Goal: Task Accomplishment & Management: Complete application form

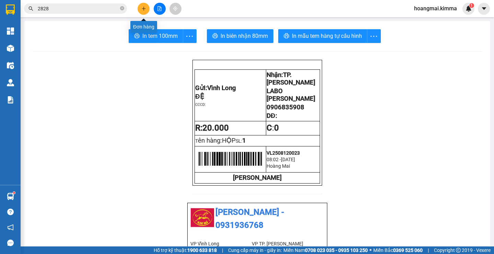
click at [143, 13] on button at bounding box center [144, 9] width 12 height 12
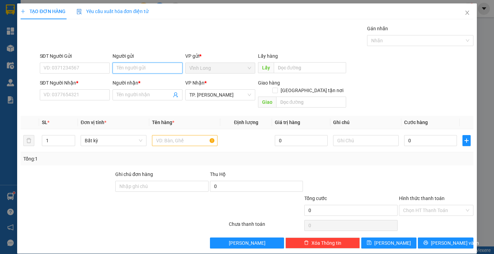
click at [120, 70] on input "Người gửi" at bounding box center [148, 67] width 70 height 11
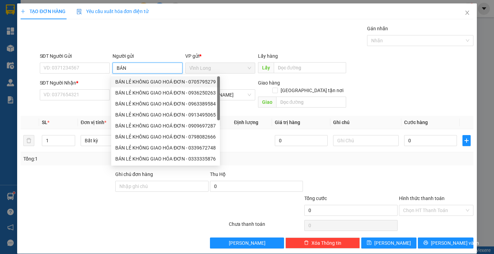
type input "BÁN"
click at [139, 76] on div "8377310 8377011 BÁN LẺ KHÔNG GIAO HOÁ ĐƠN - 0705795279 BÁN LẺ KHÔNG GIAO HOÁ ĐƠ…" at bounding box center [165, 120] width 109 height 91
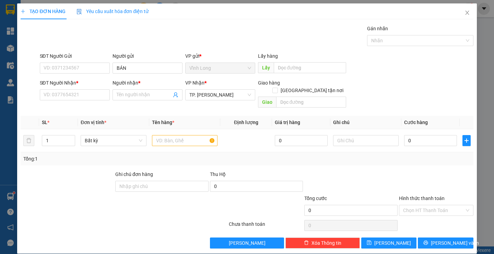
click at [135, 82] on div "Người nhận *" at bounding box center [148, 83] width 70 height 8
click at [135, 91] on input "Người nhận *" at bounding box center [144, 95] width 55 height 8
click at [145, 70] on input "BÁN" at bounding box center [148, 67] width 70 height 11
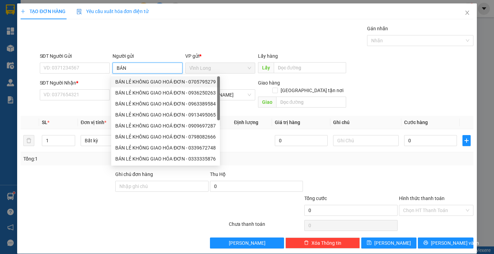
click at [132, 85] on div "BÁN LẺ KHÔNG GIAO HOÁ ĐƠN - 0705795279" at bounding box center [165, 82] width 101 height 8
type input "0705795279"
type input "BÁN LẺ KHÔNG GIAO HOÁ ĐƠN"
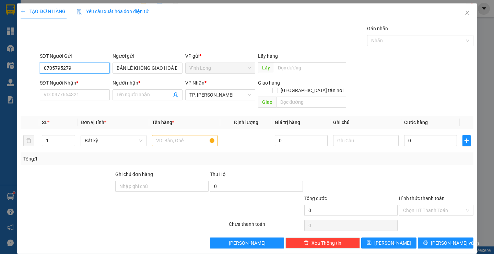
drag, startPoint x: 81, startPoint y: 67, endPoint x: 4, endPoint y: 82, distance: 78.7
click at [10, 82] on div "TẠO ĐƠN HÀNG Yêu cầu xuất hóa đơn điện tử Transit Pickup Surcharge Ids Transit …" at bounding box center [247, 127] width 494 height 254
drag, startPoint x: 50, startPoint y: 86, endPoint x: 51, endPoint y: 93, distance: 7.6
click at [51, 89] on div "SĐT Người Nhận *" at bounding box center [75, 84] width 70 height 10
click at [51, 99] on input "SĐT Người Nhận *" at bounding box center [75, 94] width 70 height 11
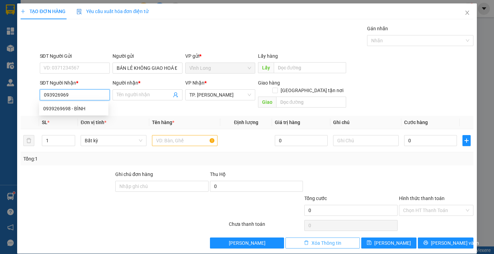
type input "0939269698"
drag, startPoint x: 60, startPoint y: 111, endPoint x: 88, endPoint y: 110, distance: 27.8
click at [61, 111] on div "0939269698 - BÌNH" at bounding box center [73, 109] width 61 height 8
type input "BÌNH"
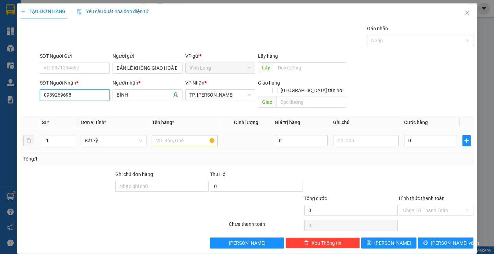
type input "0939269698"
click at [186, 135] on input "text" at bounding box center [185, 140] width 66 height 11
type input "THÙNG"
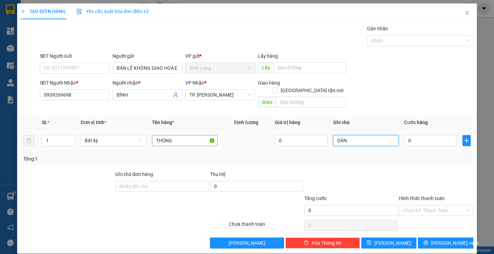
type input "DÂN"
type input "3"
type input "30"
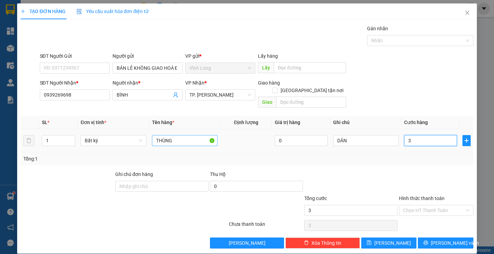
type input "30"
type input "30.000"
click at [423, 209] on div "Hình thức thanh toán Chọn HT Thanh Toán" at bounding box center [436, 206] width 75 height 24
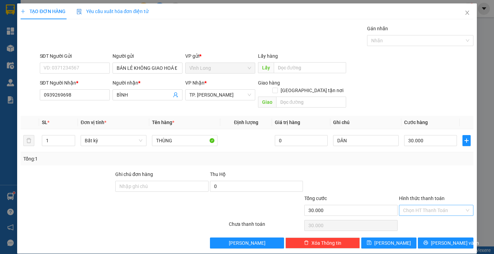
click at [422, 205] on input "Hình thức thanh toán" at bounding box center [433, 210] width 61 height 10
click at [415, 219] on div "Tại văn phòng" at bounding box center [432, 217] width 65 height 8
type input "0"
click at [442, 239] on span "[PERSON_NAME] và In" at bounding box center [455, 243] width 48 height 8
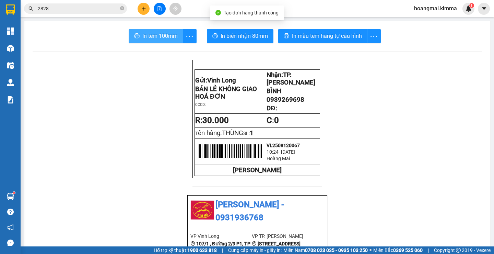
click at [149, 38] on span "In tem 100mm" at bounding box center [159, 36] width 35 height 9
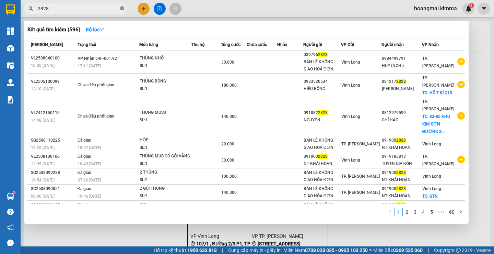
click at [121, 8] on icon "close-circle" at bounding box center [122, 8] width 4 height 4
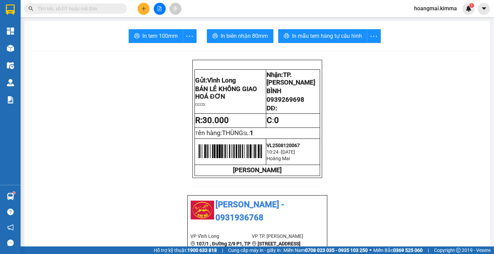
click at [101, 12] on input "text" at bounding box center [78, 9] width 81 height 8
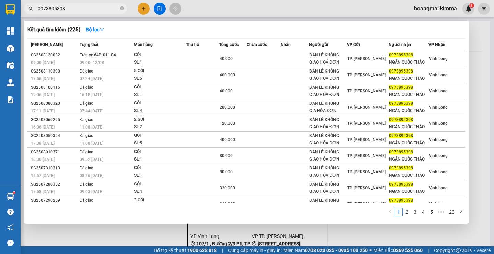
type input "0973895398"
click at [367, 237] on div at bounding box center [247, 127] width 494 height 254
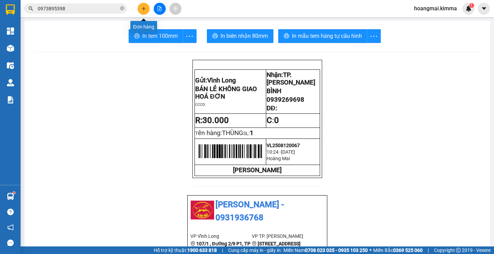
click at [145, 11] on button at bounding box center [144, 9] width 12 height 12
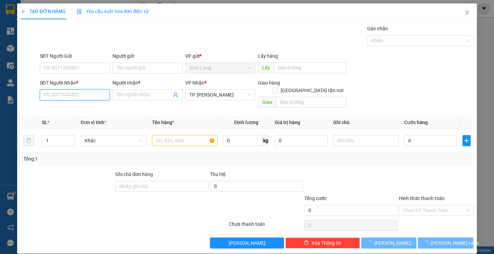
click at [94, 95] on input "SĐT Người Nhận *" at bounding box center [75, 94] width 70 height 11
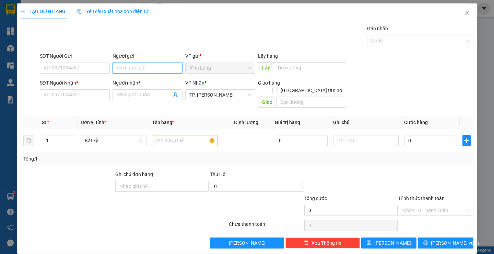
click at [137, 71] on input "Người gửi" at bounding box center [148, 67] width 70 height 11
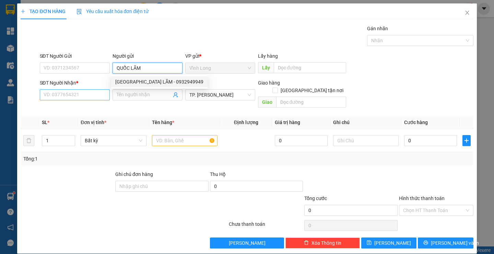
type input "QUỐC LÃM"
click at [74, 94] on input "SĐT Người Nhận *" at bounding box center [75, 94] width 70 height 11
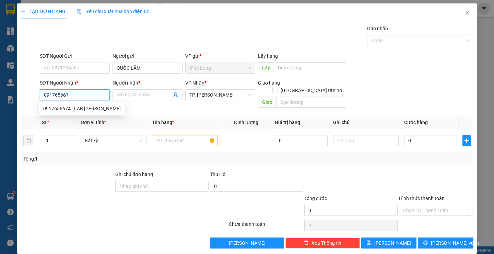
type input "0917656674"
click at [84, 108] on div "0917656674 - LAB BẢO TÍN" at bounding box center [82, 109] width 78 height 8
type input "LAB BẢO TÍN"
type input "0917656674"
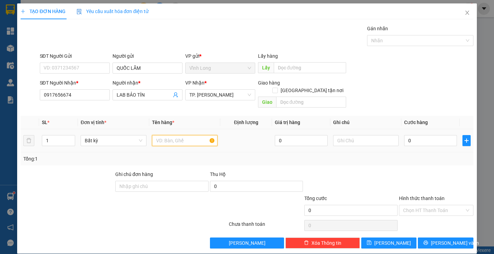
click at [201, 135] on input "text" at bounding box center [185, 140] width 66 height 11
type input "HỘP"
click at [366, 135] on input "text" at bounding box center [366, 140] width 66 height 11
type input "H"
click at [435, 135] on input "0" at bounding box center [430, 140] width 53 height 11
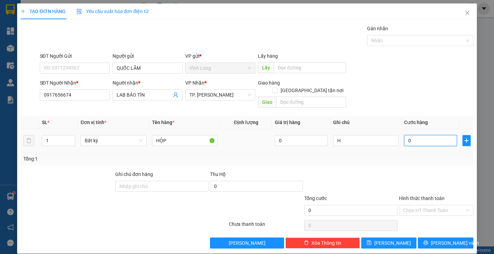
type input "2"
type input "20"
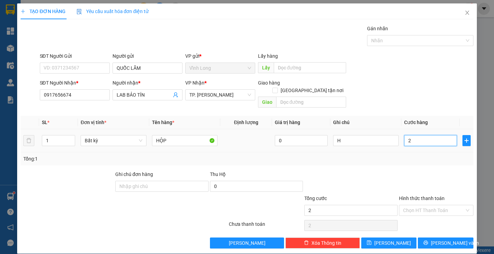
type input "20"
type input "20.000"
click at [427, 205] on input "Hình thức thanh toán" at bounding box center [433, 210] width 61 height 10
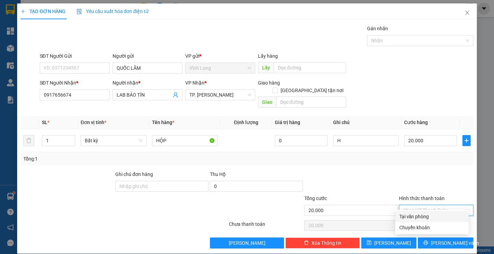
click at [422, 221] on div "Tại văn phòng" at bounding box center [432, 216] width 73 height 11
type input "0"
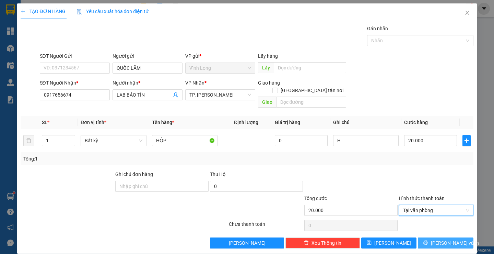
click at [425, 238] on button "[PERSON_NAME] và In" at bounding box center [445, 242] width 55 height 11
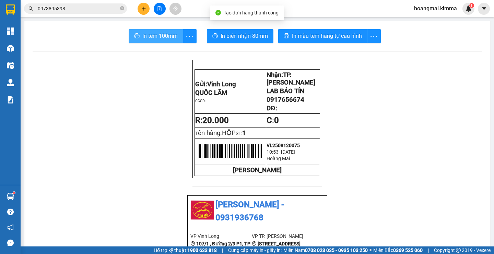
click at [161, 35] on span "In tem 100mm" at bounding box center [159, 36] width 35 height 9
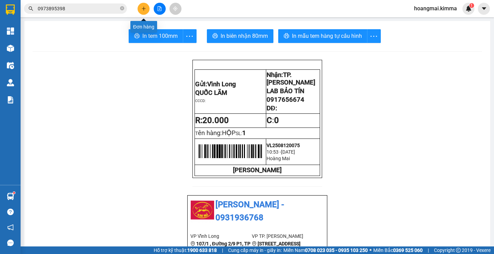
click at [141, 8] on icon "plus" at bounding box center [143, 8] width 5 height 5
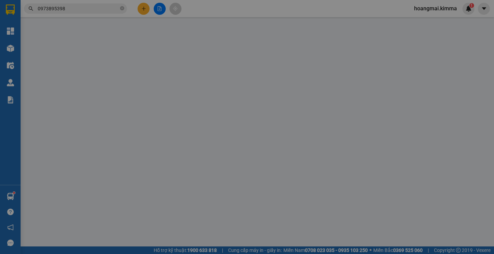
click at [141, 8] on div "Yêu cầu xuất hóa đơn điện tử" at bounding box center [113, 12] width 72 height 8
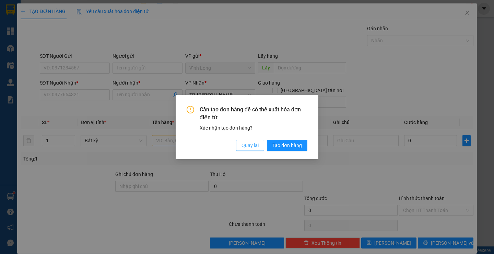
click at [254, 143] on span "Quay lại" at bounding box center [250, 145] width 17 height 8
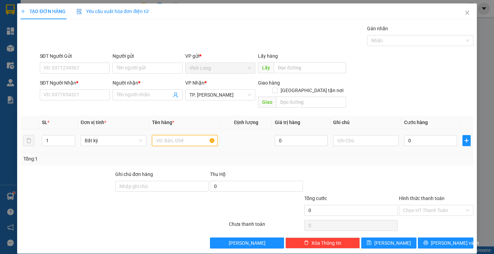
click at [165, 135] on input "text" at bounding box center [185, 140] width 66 height 11
type input "THÙNG"
click at [53, 89] on div "SĐT Người Nhận *" at bounding box center [75, 84] width 70 height 10
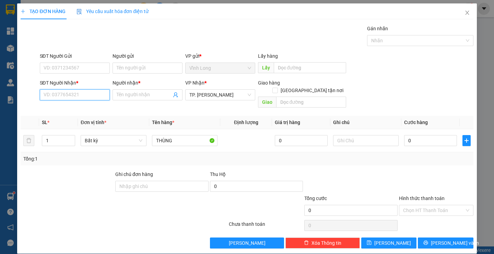
click at [54, 100] on input "SĐT Người Nhận *" at bounding box center [75, 94] width 70 height 11
type input "0798179139"
click at [87, 107] on div "0798179139 - KHẢ BÌNH" at bounding box center [73, 109] width 61 height 8
type input "KHẢ BÌNH"
type input "TXG"
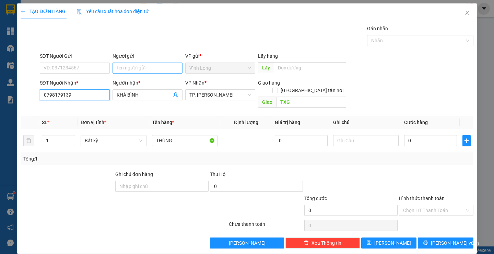
type input "0798179139"
click at [139, 71] on input "Người gửi" at bounding box center [148, 67] width 70 height 11
type input "BÁN"
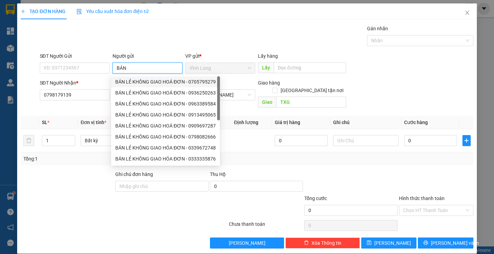
click at [143, 83] on div "BÁN LẺ KHÔNG GIAO HOÁ ĐƠN - 0705795279" at bounding box center [165, 82] width 101 height 8
type input "0705795279"
type input "BÁN LẺ KHÔNG GIAO HOÁ ĐƠN"
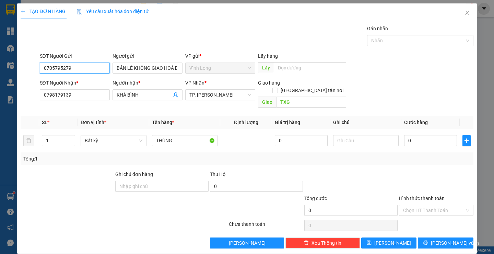
drag, startPoint x: 85, startPoint y: 70, endPoint x: 0, endPoint y: 90, distance: 87.8
click at [0, 90] on div "TẠO ĐƠN HÀNG Yêu cầu xuất hóa đơn điện tử Transit Pickup Surcharge Ids Transit …" at bounding box center [247, 127] width 494 height 254
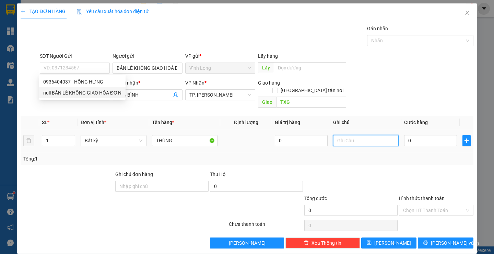
click at [363, 135] on input "text" at bounding box center [366, 140] width 66 height 11
type input "SA"
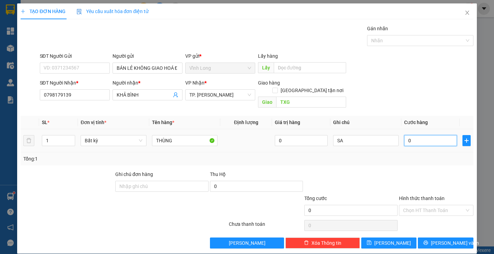
click at [419, 135] on input "0" at bounding box center [430, 140] width 53 height 11
type input "3"
type input "30"
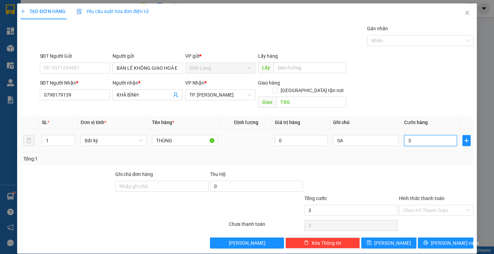
type input "30"
type input "30.000"
click at [403, 184] on div at bounding box center [437, 182] width 76 height 24
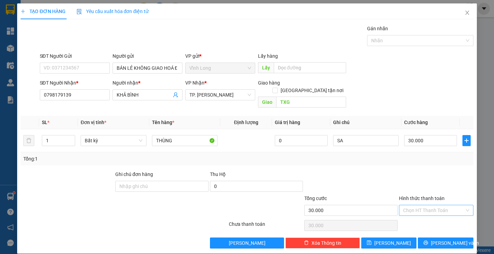
click at [412, 205] on input "Hình thức thanh toán" at bounding box center [433, 210] width 61 height 10
click at [414, 216] on div "Tại văn phòng" at bounding box center [432, 217] width 65 height 8
type input "0"
click at [428, 240] on icon "printer" at bounding box center [426, 242] width 4 height 4
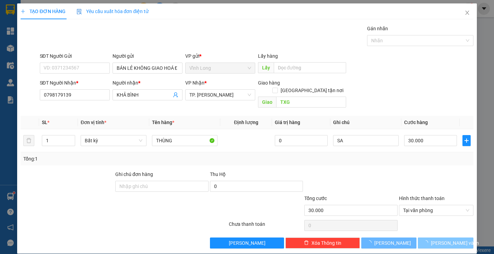
click at [428, 239] on icon "loading" at bounding box center [426, 242] width 6 height 6
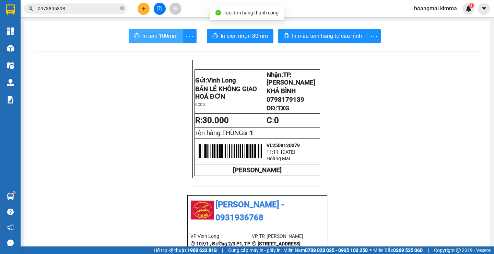
click at [147, 29] on button "In tem 100mm" at bounding box center [156, 36] width 55 height 14
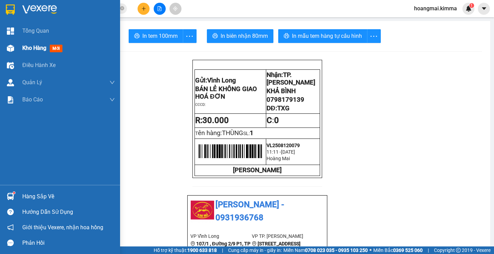
click at [25, 52] on div "Kho hàng mới" at bounding box center [43, 48] width 43 height 9
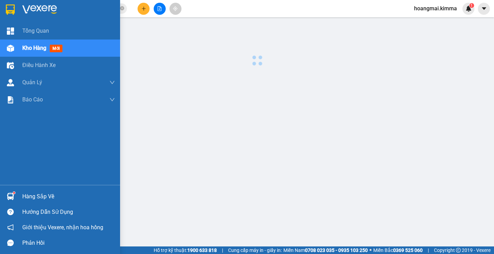
click at [25, 52] on div "Kho hàng mới" at bounding box center [43, 48] width 43 height 9
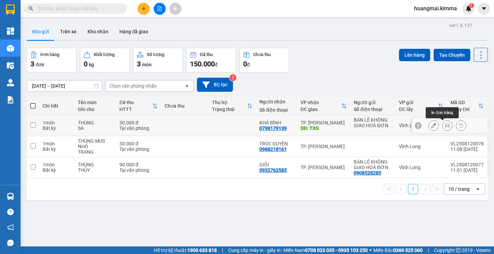
click at [474, 123] on div at bounding box center [450, 125] width 76 height 15
click at [432, 127] on icon at bounding box center [434, 125] width 5 height 5
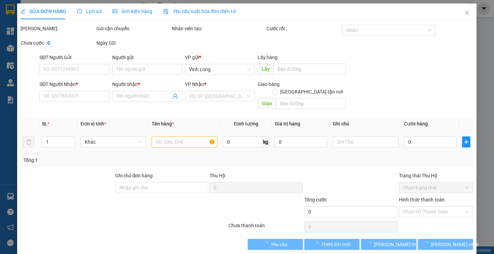
type input "BÁN LẺ KHÔNG GIAO HOÁ ĐƠN"
type input "0798179139"
type input "KHẢ BÌNH"
type input "TXG"
type input "30.000"
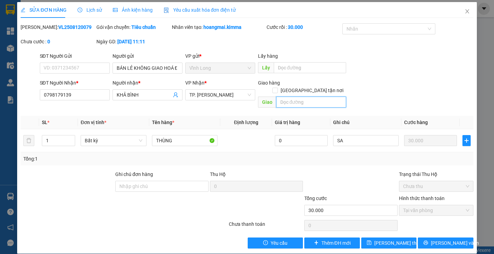
scroll to position [2, 0]
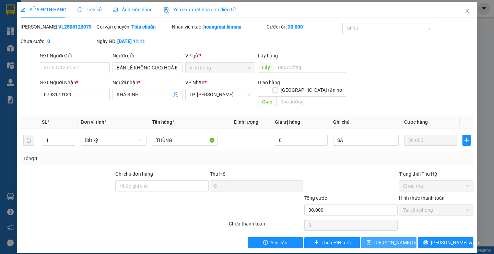
click at [395, 239] on span "Lưu thay đổi" at bounding box center [402, 243] width 55 height 8
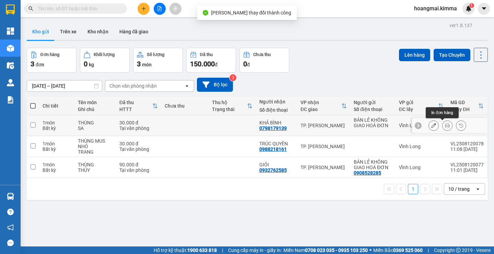
click at [446, 124] on button at bounding box center [448, 125] width 10 height 12
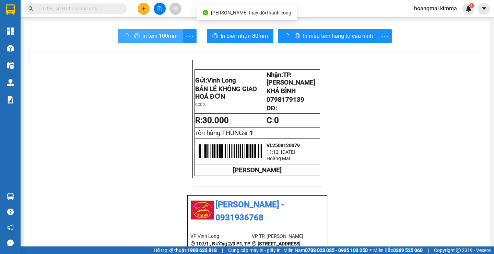
click at [142, 33] on span "In tem 100mm" at bounding box center [159, 36] width 35 height 9
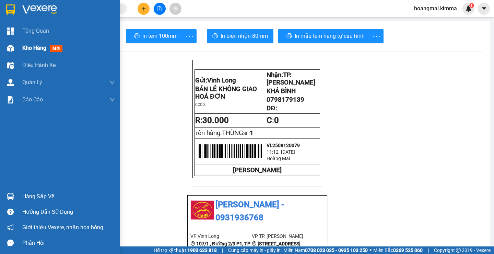
click at [23, 46] on span "Kho hàng" at bounding box center [34, 48] width 24 height 7
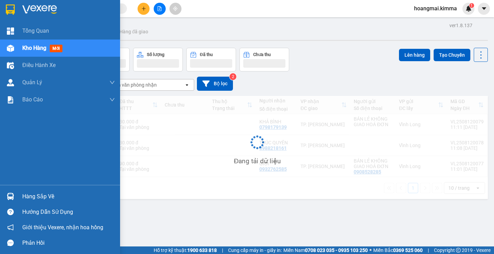
click at [23, 46] on span "Kho hàng" at bounding box center [34, 48] width 24 height 7
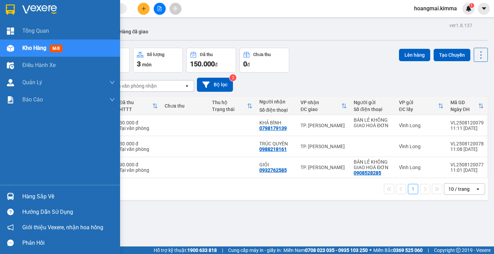
click at [24, 46] on span "Kho hàng" at bounding box center [34, 48] width 24 height 7
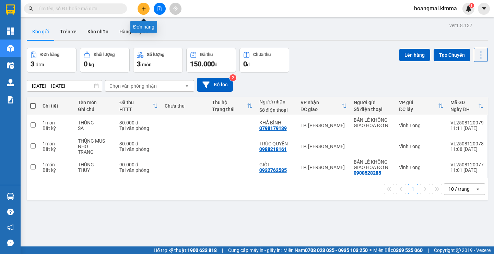
click at [144, 10] on icon "plus" at bounding box center [143, 8] width 5 height 5
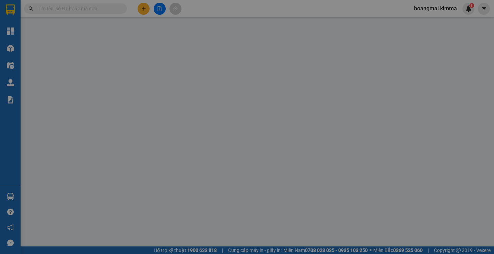
click at [144, 10] on span "Yêu cầu xuất hóa đơn điện tử" at bounding box center [113, 11] width 72 height 5
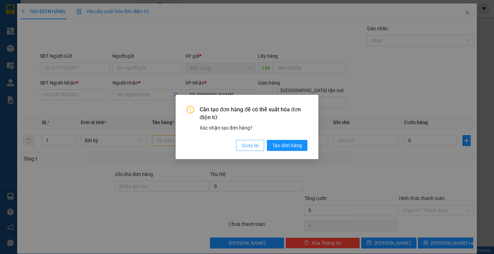
click at [254, 147] on span "Quay lại" at bounding box center [250, 145] width 17 height 8
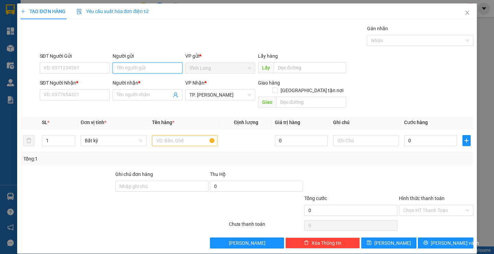
click at [119, 68] on input "Người gửi" at bounding box center [148, 67] width 70 height 11
type input "BÁN"
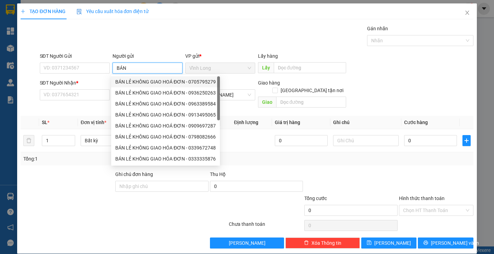
click at [135, 83] on div "BÁN LẺ KHÔNG GIAO HOÁ ĐƠN - 0705795279" at bounding box center [165, 82] width 101 height 8
type input "0705795279"
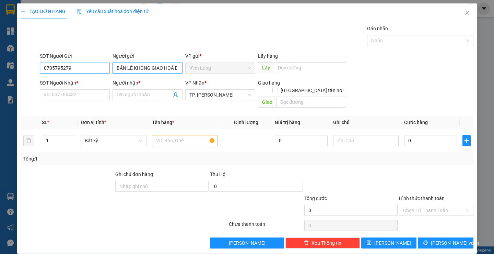
type input "BÁN LẺ KHÔNG GIAO HOÁ ĐƠN"
drag, startPoint x: 73, startPoint y: 72, endPoint x: 10, endPoint y: 73, distance: 63.2
click at [10, 73] on div "TẠO ĐƠN HÀNG Yêu cầu xuất hóa đơn điện tử Transit Pickup Surcharge Ids Transit …" at bounding box center [247, 127] width 494 height 254
click at [171, 135] on input "text" at bounding box center [185, 140] width 66 height 11
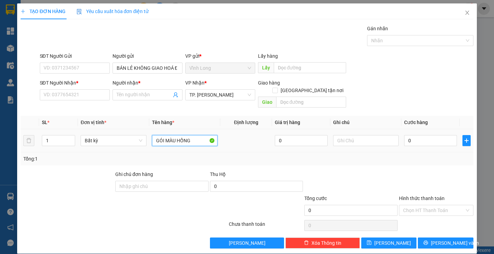
type input "GÓI MÀU HỒNG"
click at [384, 134] on div at bounding box center [366, 141] width 66 height 14
click at [378, 135] on input "text" at bounding box center [366, 140] width 66 height 11
type input "SA"
click at [413, 135] on input "0" at bounding box center [430, 140] width 53 height 11
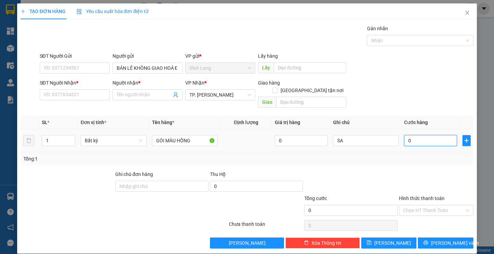
type input "3"
type input "30"
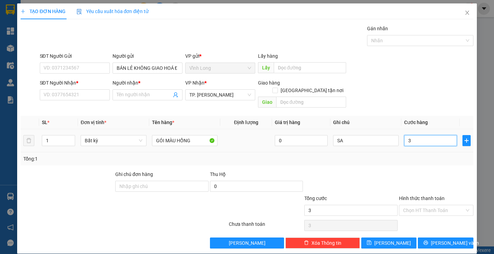
type input "30"
type input "30.000"
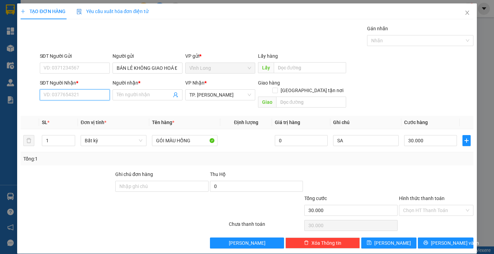
click at [48, 97] on input "SĐT Người Nhận *" at bounding box center [75, 94] width 70 height 11
type input "0702843418"
click at [89, 110] on div "0702843418 - NGUYÊN" at bounding box center [73, 109] width 61 height 8
type input "NGUYÊN"
type input "0702843418"
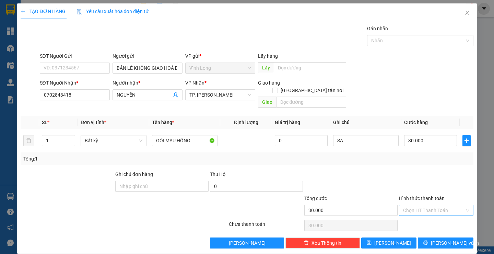
click at [418, 205] on input "Hình thức thanh toán" at bounding box center [433, 210] width 61 height 10
click at [423, 213] on div "Tại văn phòng" at bounding box center [432, 217] width 65 height 8
type input "0"
click at [434, 229] on div "Transit Pickup Surcharge Ids Transit Deliver Surcharge Ids Transit Deliver Surc…" at bounding box center [247, 137] width 453 height 224
click at [429, 240] on icon "printer" at bounding box center [426, 242] width 5 height 5
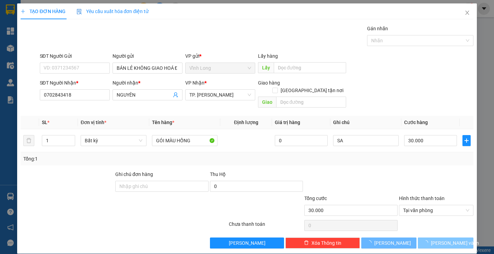
click at [429, 240] on icon "loading" at bounding box center [426, 242] width 5 height 5
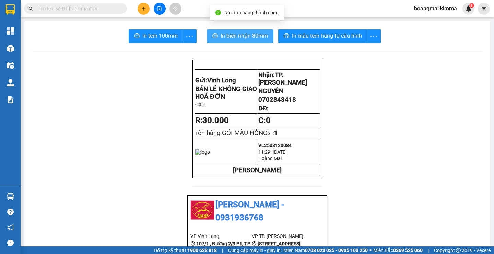
click at [232, 38] on span "In biên nhận 80mm" at bounding box center [244, 36] width 47 height 9
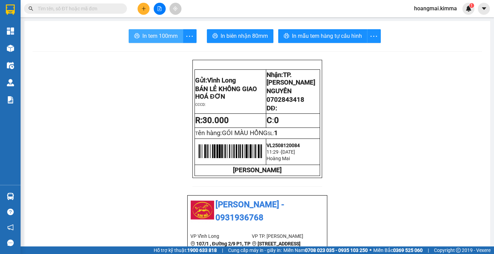
click at [148, 36] on span "In tem 100mm" at bounding box center [159, 36] width 35 height 9
click at [147, 11] on button at bounding box center [144, 9] width 12 height 12
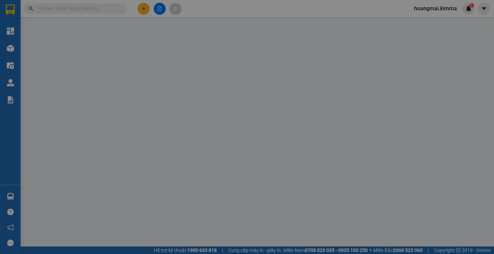
click at [147, 11] on span "Yêu cầu xuất hóa đơn điện tử" at bounding box center [113, 11] width 72 height 5
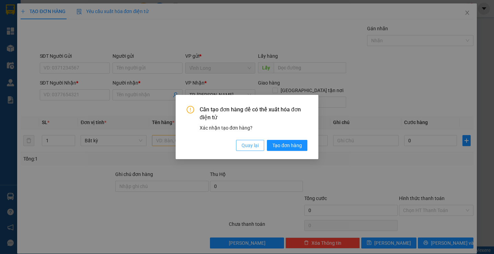
click at [240, 144] on button "Quay lại" at bounding box center [250, 145] width 28 height 11
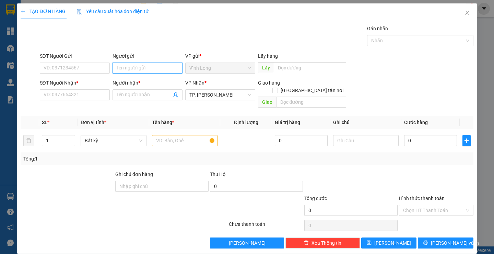
click at [130, 72] on input "Người gửi" at bounding box center [148, 67] width 70 height 11
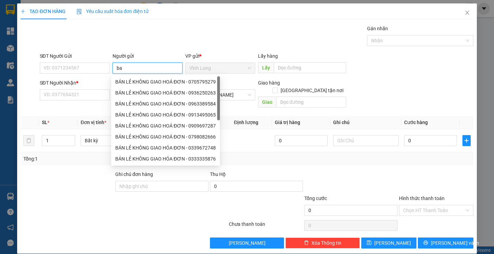
type input "ban"
click at [139, 84] on div "BÁN LẺ KHÔNG GIAO HOÁ ĐƠN - 0705795279" at bounding box center [165, 82] width 101 height 8
type input "0705795279"
type input "BÁN LẺ KHÔNG GIAO HOÁ ĐƠN"
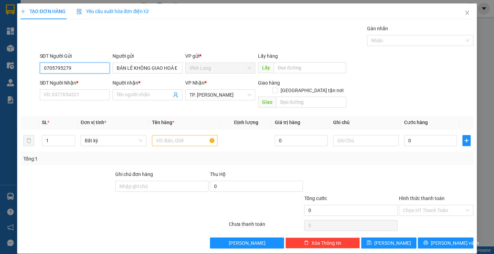
drag, startPoint x: 82, startPoint y: 65, endPoint x: 0, endPoint y: 77, distance: 82.8
click at [0, 77] on div "TẠO ĐƠN HÀNG Yêu cầu xuất hóa đơn điện tử Transit Pickup Surcharge Ids Transit …" at bounding box center [247, 127] width 494 height 254
click at [70, 98] on input "SĐT Người Nhận *" at bounding box center [75, 94] width 70 height 11
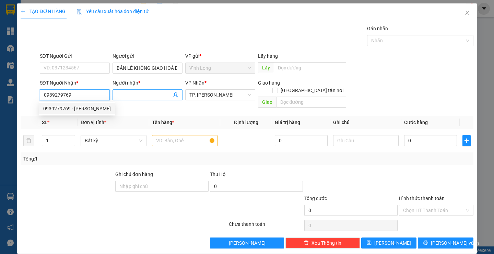
type input "0939279769"
click at [126, 96] on input "Người nhận *" at bounding box center [144, 95] width 55 height 8
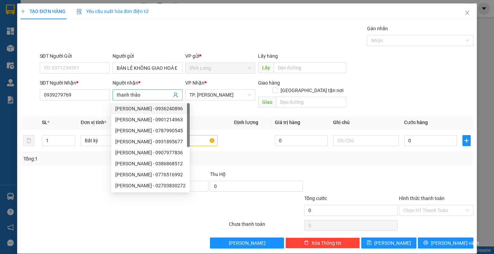
drag, startPoint x: 160, startPoint y: 89, endPoint x: 153, endPoint y: 98, distance: 10.9
click at [153, 98] on div "Người nhận * thanh thảo" at bounding box center [148, 91] width 70 height 24
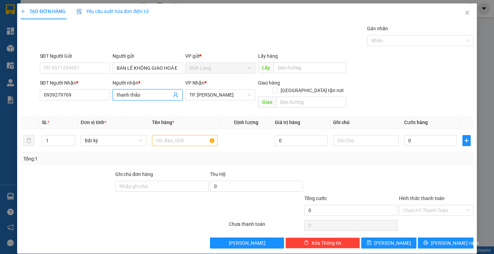
click at [153, 98] on input "thanh thảo" at bounding box center [144, 95] width 55 height 8
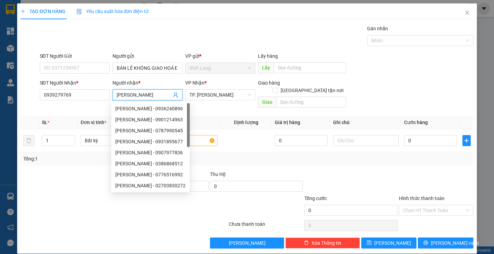
type input "THANH THẢO"
click at [237, 155] on div "Tổng: 1" at bounding box center [246, 159] width 447 height 8
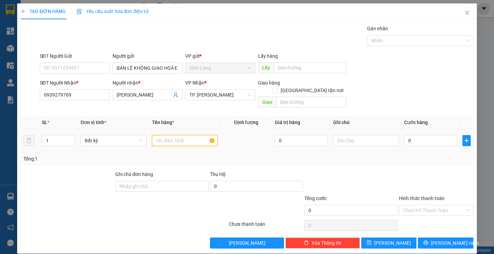
click at [193, 136] on input "text" at bounding box center [185, 140] width 66 height 11
type input "THÙNG"
click at [337, 135] on input "text" at bounding box center [366, 140] width 66 height 11
type input "SA"
click at [412, 134] on div "0" at bounding box center [430, 141] width 53 height 14
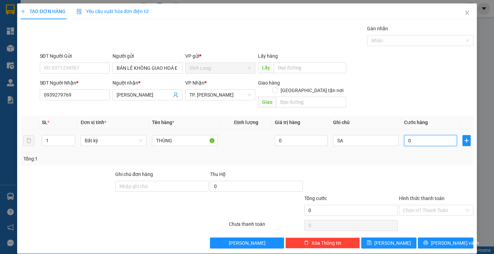
click at [420, 135] on input "0" at bounding box center [430, 140] width 53 height 11
type input "3"
type input "30"
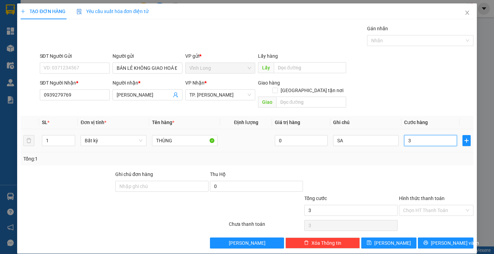
type input "30"
type input "30.000"
click at [419, 157] on div "Tổng: 1" at bounding box center [247, 158] width 453 height 13
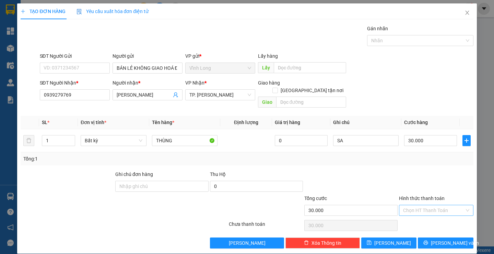
click at [432, 208] on div "Chọn HT Thanh Toán" at bounding box center [436, 210] width 75 height 11
click at [432, 216] on div "Tại văn phòng" at bounding box center [432, 217] width 65 height 8
type input "0"
click at [435, 237] on button "[PERSON_NAME] và In" at bounding box center [445, 242] width 55 height 11
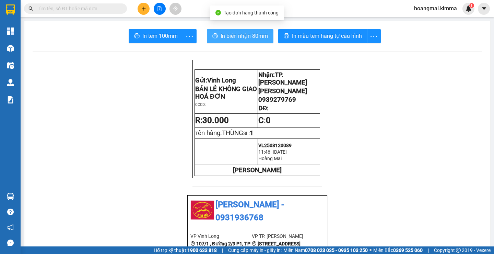
click at [216, 38] on button "In biên nhận 80mm" at bounding box center [240, 36] width 67 height 14
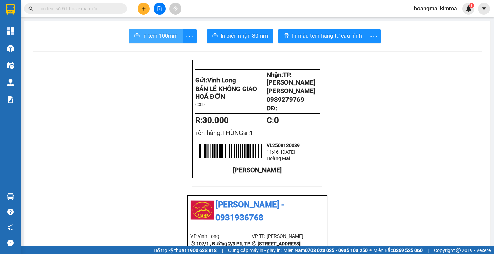
click at [144, 41] on button "In tem 100mm" at bounding box center [156, 36] width 55 height 14
click at [140, 5] on button at bounding box center [144, 9] width 12 height 12
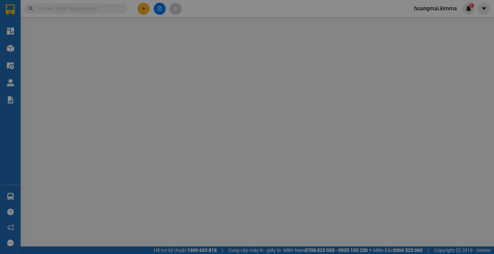
click at [140, 5] on div "Yêu cầu xuất hóa đơn điện tử" at bounding box center [113, 11] width 72 height 16
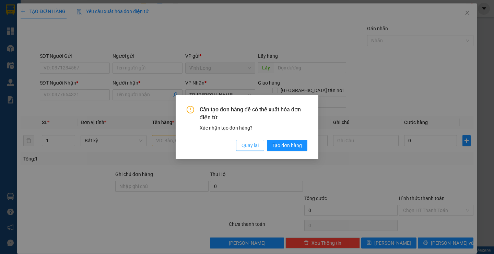
drag, startPoint x: 249, startPoint y: 151, endPoint x: 255, endPoint y: 150, distance: 5.9
click at [253, 150] on div "Cần tạo đơn hàng để có thể xuất hóa đơn điện tử Xác nhận tạo đơn hàng? Quay lại…" at bounding box center [247, 127] width 143 height 64
click at [248, 141] on span "Quay lại" at bounding box center [250, 145] width 17 height 8
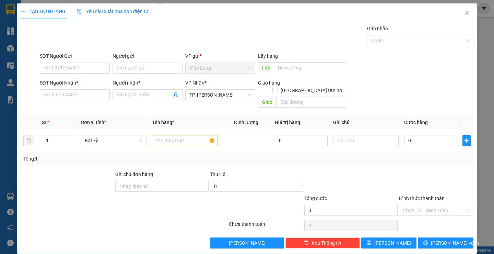
click at [150, 73] on div "Người gửi Tên người gửi" at bounding box center [148, 64] width 70 height 24
click at [133, 64] on input "Người gửi" at bounding box center [148, 67] width 70 height 11
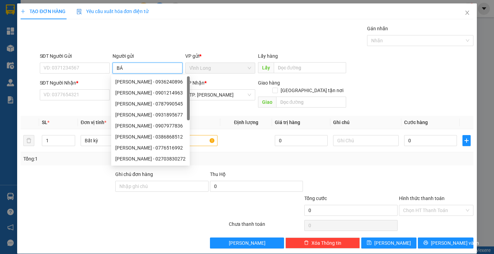
type input "BÁN"
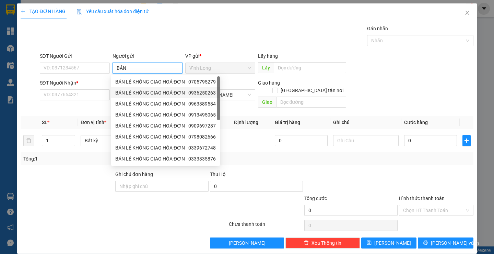
click at [145, 81] on div "BÁN LẺ KHÔNG GIAO HOÁ ĐƠN - 0705795279" at bounding box center [165, 82] width 101 height 8
type input "0705795279"
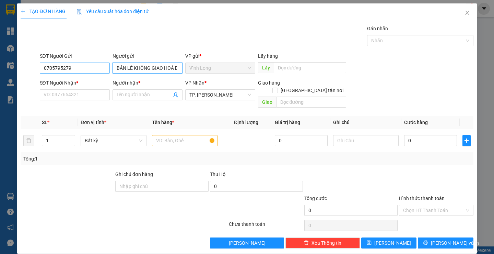
type input "BÁN LẺ KHÔNG GIAO HOÁ ĐƠN"
drag, startPoint x: 78, startPoint y: 70, endPoint x: 0, endPoint y: 81, distance: 79.1
click at [0, 81] on div "TẠO ĐƠN HÀNG Yêu cầu xuất hóa đơn điện tử Transit Pickup Surcharge Ids Transit …" at bounding box center [247, 127] width 494 height 254
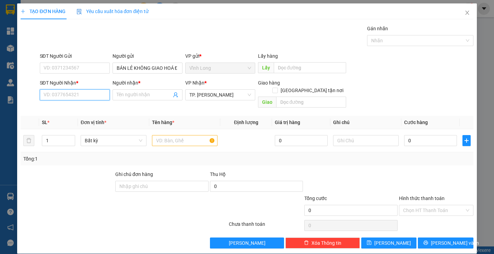
click at [51, 95] on input "SĐT Người Nhận *" at bounding box center [75, 94] width 70 height 11
drag, startPoint x: 84, startPoint y: 95, endPoint x: 56, endPoint y: 95, distance: 28.5
click at [56, 95] on input "09390701716" at bounding box center [75, 94] width 70 height 11
type input "0939020716"
click at [84, 110] on div "0939020716 - BÁC NĂM" at bounding box center [73, 109] width 61 height 8
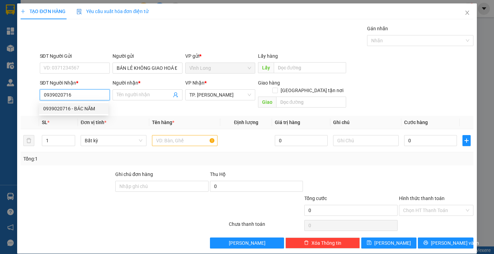
type input "BÁC NĂM"
type input "0939020716"
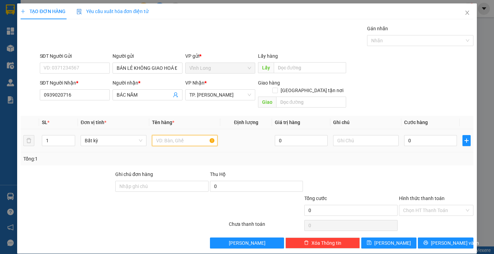
click at [165, 135] on input "text" at bounding box center [185, 140] width 66 height 11
type input "HỘP"
click at [387, 136] on input "text" at bounding box center [366, 140] width 66 height 11
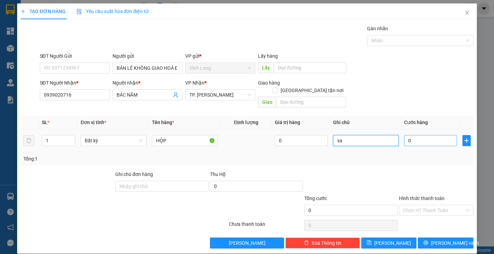
type input "sa"
click at [431, 135] on input "0" at bounding box center [430, 140] width 53 height 11
type input "2"
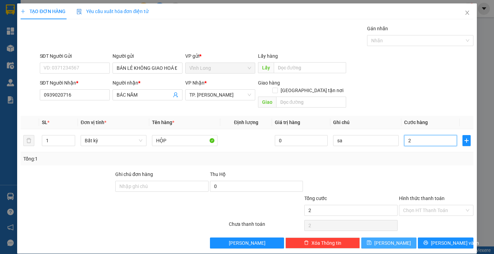
type input "20"
type input "20.000"
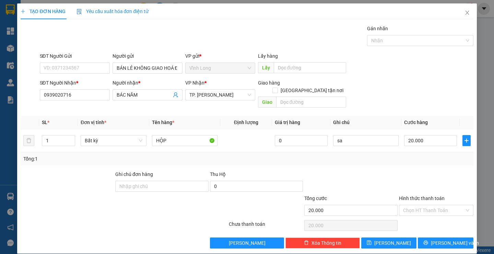
drag, startPoint x: 330, startPoint y: 167, endPoint x: 423, endPoint y: 213, distance: 103.8
click at [335, 172] on div at bounding box center [351, 182] width 95 height 24
click at [434, 205] on input "Hình thức thanh toán" at bounding box center [433, 210] width 61 height 10
click at [436, 213] on div "Tại văn phòng" at bounding box center [432, 217] width 65 height 8
type input "0"
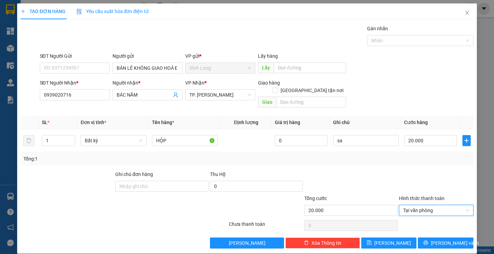
click at [437, 241] on div "TẠO ĐƠN HÀNG Yêu cầu xuất hóa đơn điện tử Transit Pickup Surcharge Ids Transit …" at bounding box center [247, 128] width 460 height 250
click at [436, 239] on span "[PERSON_NAME] và In" at bounding box center [455, 243] width 48 height 8
click at [435, 239] on span "[PERSON_NAME] và In" at bounding box center [455, 243] width 48 height 8
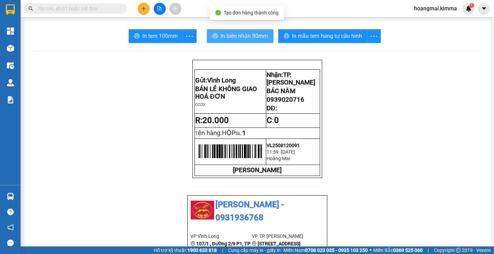
click at [207, 36] on button "In biên nhận 80mm" at bounding box center [240, 36] width 67 height 14
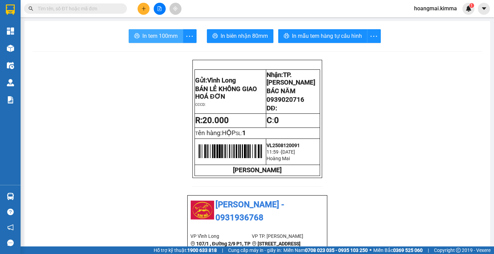
click at [157, 34] on span "In tem 100mm" at bounding box center [159, 36] width 35 height 9
click at [163, 12] on button at bounding box center [160, 9] width 12 height 12
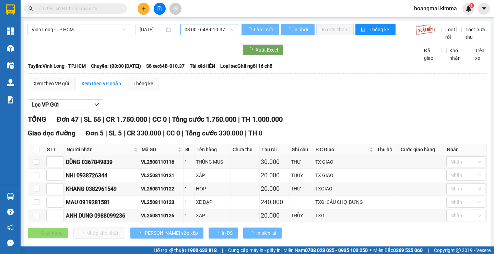
click at [186, 31] on span "03:00 - 64B-010.37" at bounding box center [209, 29] width 49 height 10
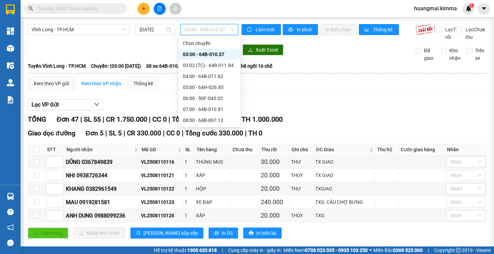
click at [211, 204] on div "12:03 (TC)" at bounding box center [210, 208] width 54 height 8
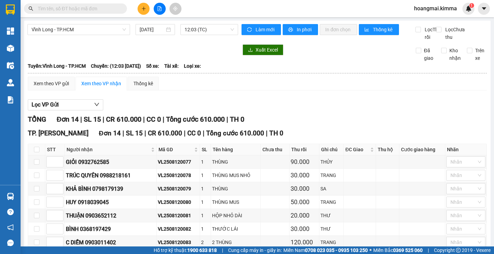
click at [49, 9] on input "text" at bounding box center [78, 9] width 81 height 8
paste input "VL2508120090"
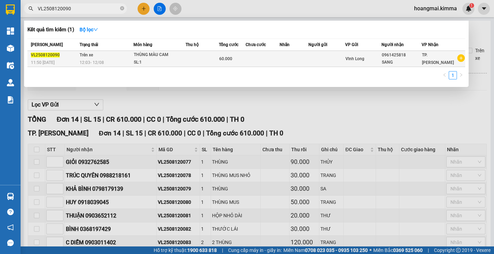
type input "VL2508120090"
click at [136, 52] on div "THÙNG MÀU CAM" at bounding box center [160, 55] width 52 height 8
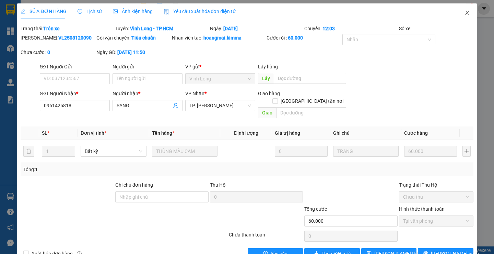
click at [467, 10] on span "Close" at bounding box center [467, 12] width 19 height 19
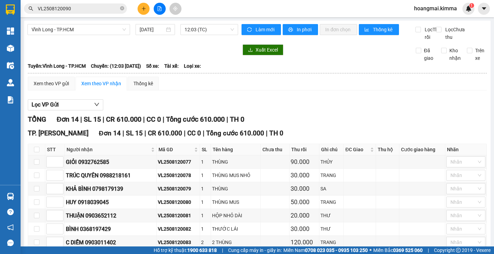
click at [73, 11] on input "VL2508120090" at bounding box center [78, 9] width 81 height 8
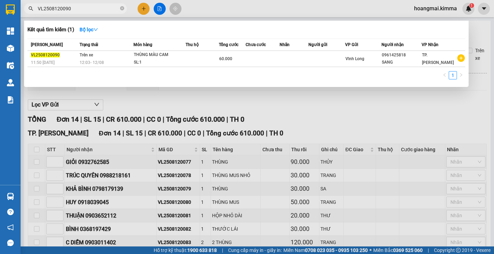
click at [73, 11] on input "VL2508120090" at bounding box center [78, 9] width 81 height 8
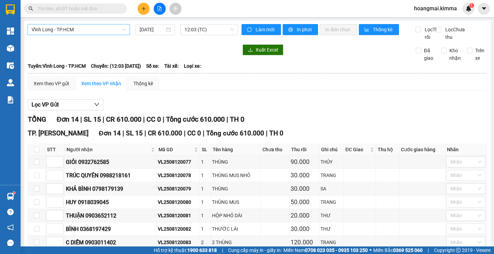
click at [44, 25] on span "Vĩnh Long - TP.HCM" at bounding box center [79, 29] width 94 height 10
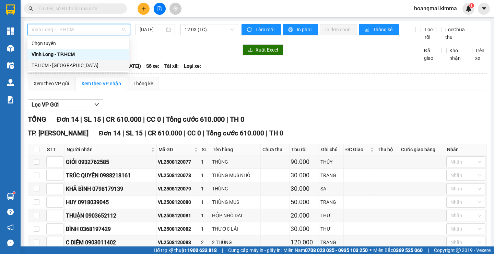
click at [57, 65] on div "TP.HCM - Vĩnh Long" at bounding box center [78, 65] width 93 height 8
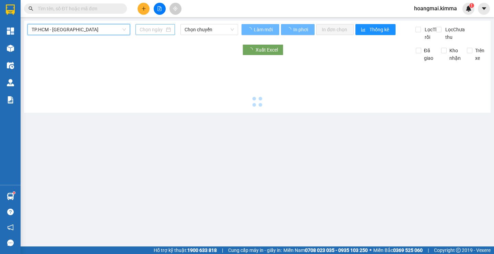
type input "[DATE]"
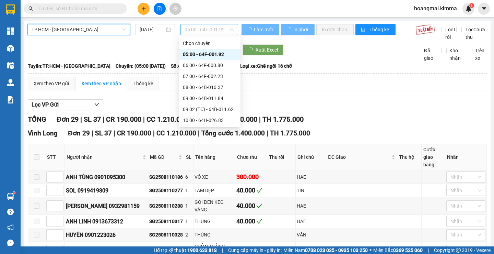
drag, startPoint x: 214, startPoint y: 31, endPoint x: 192, endPoint y: 88, distance: 61.4
click at [214, 31] on span "05:00 - 64F-001.92" at bounding box center [209, 29] width 49 height 10
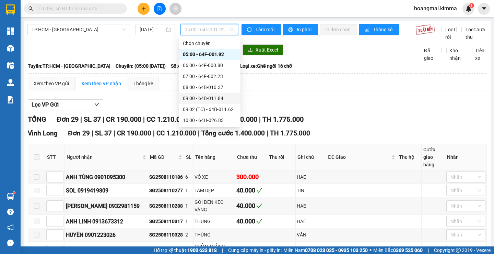
click at [210, 94] on div "09:00 - 64B-011.84" at bounding box center [210, 98] width 54 height 8
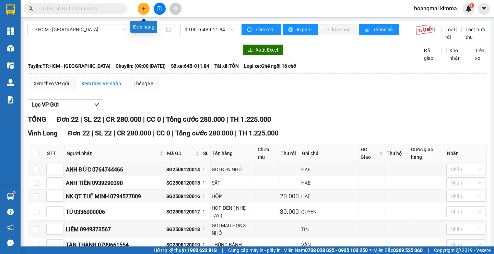
click at [140, 11] on button at bounding box center [144, 9] width 12 height 12
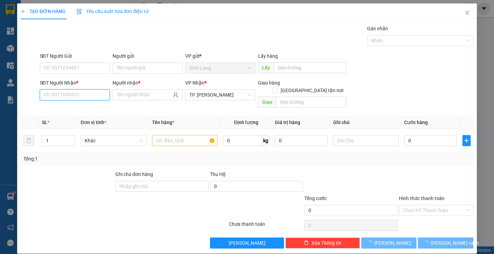
click at [71, 95] on input "SĐT Người Nhận *" at bounding box center [75, 94] width 70 height 11
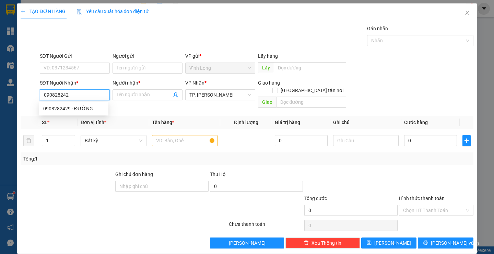
type input "0908282429"
click at [73, 106] on div "0908282429 - ĐƯỜNG" at bounding box center [73, 109] width 61 height 8
type input "ĐƯỜNG"
type input "0908282429"
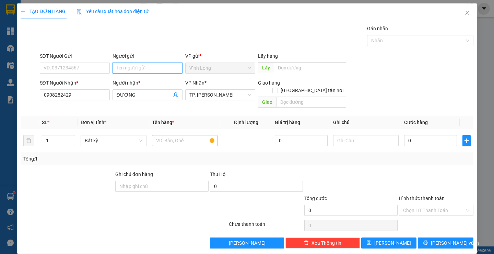
click at [124, 70] on input "Người gửi" at bounding box center [148, 67] width 70 height 11
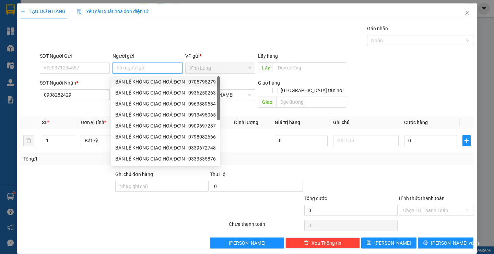
click at [144, 81] on div "BÁN LẺ KHÔNG GIAO HOÁ ĐƠN - 0705795279" at bounding box center [165, 82] width 101 height 8
type input "0705795279"
type input "BÁN LẺ KHÔNG GIAO HOÁ ĐƠN"
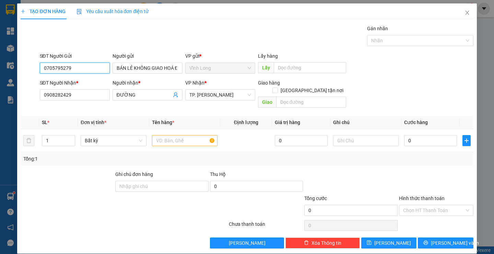
drag, startPoint x: 76, startPoint y: 67, endPoint x: 0, endPoint y: 59, distance: 76.3
click at [0, 59] on div "TẠO ĐƠN HÀNG Yêu cầu xuất hóa đơn điện tử Transit Pickup Surcharge Ids Transit …" at bounding box center [247, 127] width 494 height 254
click at [176, 135] on input "text" at bounding box center [185, 140] width 66 height 11
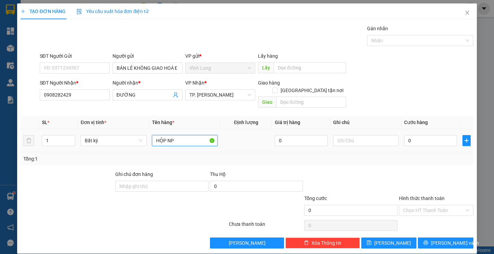
type input "HỘP NP"
type input "THƯ"
type input "4"
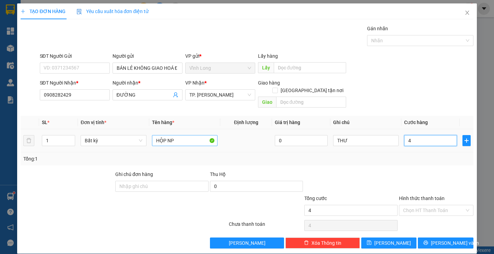
type input "40"
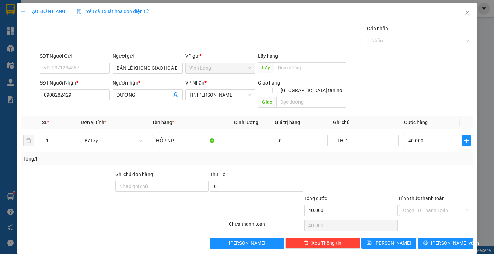
click at [414, 205] on input "Hình thức thanh toán" at bounding box center [433, 210] width 61 height 10
click at [410, 215] on div "Tại văn phòng" at bounding box center [432, 217] width 65 height 8
click at [420, 237] on button "[PERSON_NAME] và In" at bounding box center [445, 242] width 55 height 11
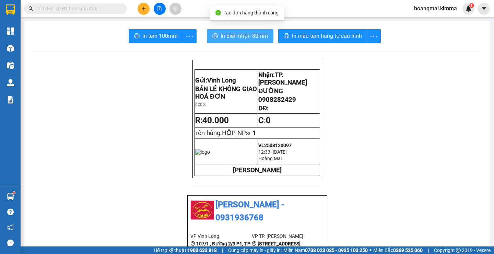
click at [221, 33] on span "In biên nhận 80mm" at bounding box center [244, 36] width 47 height 9
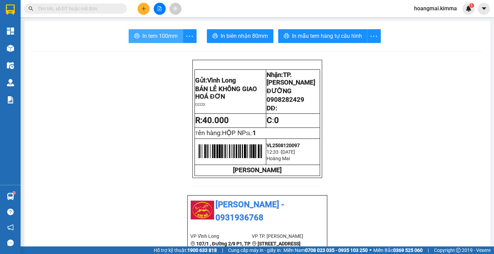
drag, startPoint x: 142, startPoint y: 35, endPoint x: 289, endPoint y: 42, distance: 147.4
click at [143, 35] on span "In tem 100mm" at bounding box center [159, 36] width 35 height 9
click at [96, 7] on input "text" at bounding box center [78, 9] width 81 height 8
click at [141, 12] on button at bounding box center [144, 9] width 12 height 12
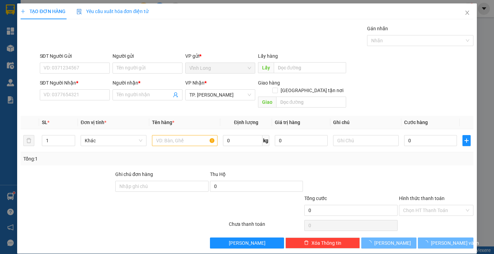
click at [68, 101] on div "SĐT Người Nhận * VD: 0377654321" at bounding box center [75, 91] width 70 height 24
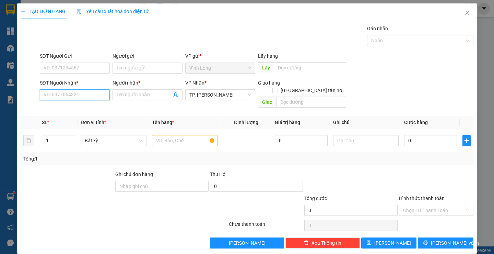
click at [69, 96] on input "SĐT Người Nhận *" at bounding box center [75, 94] width 70 height 11
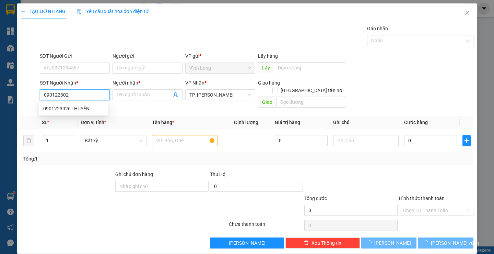
type input "0901223026"
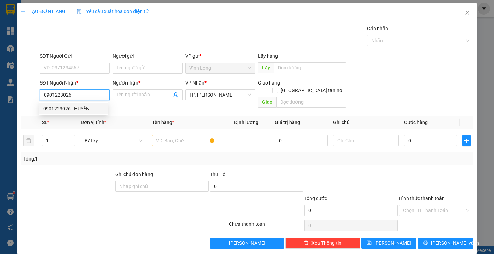
click at [75, 110] on div "0901223026 - HUYỀN" at bounding box center [73, 109] width 61 height 8
type input "HUYỀN"
type input "0901223026"
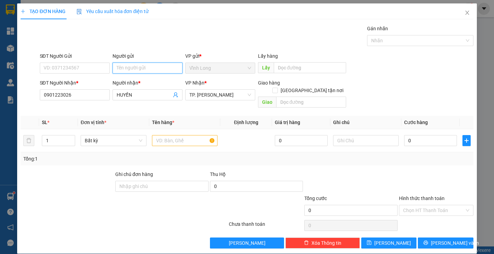
click at [125, 65] on input "Người gửi" at bounding box center [148, 67] width 70 height 11
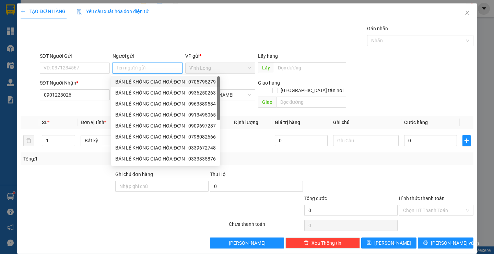
drag, startPoint x: 138, startPoint y: 78, endPoint x: 134, endPoint y: 81, distance: 4.9
click at [138, 79] on div "BÁN LẺ KHÔNG GIAO HOÁ ĐƠN - 0705795279" at bounding box center [165, 81] width 109 height 11
type input "0705795279"
type input "BÁN LẺ KHÔNG GIAO HOÁ ĐƠN"
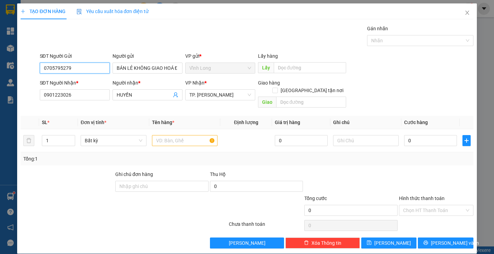
drag, startPoint x: 85, startPoint y: 71, endPoint x: 47, endPoint y: 75, distance: 39.0
click at [9, 80] on div "TẠO ĐƠN HÀNG Yêu cầu xuất hóa đơn điện tử Transit Pickup Surcharge Ids Transit …" at bounding box center [247, 127] width 494 height 254
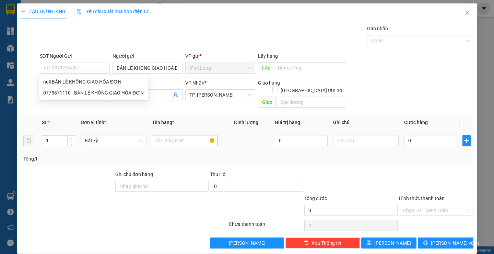
type input "2"
click at [70, 138] on icon "up" at bounding box center [71, 138] width 2 height 1
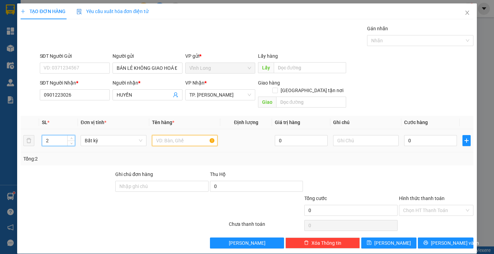
click at [171, 135] on input "text" at bounding box center [185, 140] width 66 height 11
type input "THÙNG"
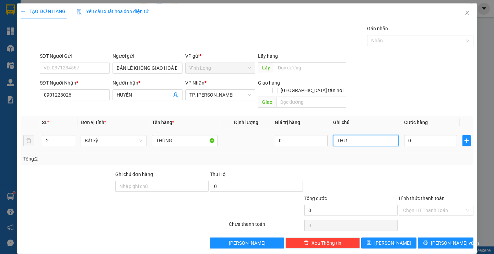
type input "THƯ"
type input "9"
type input "90"
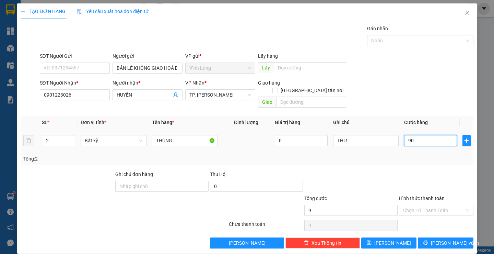
type input "90"
click at [412, 205] on input "Hình thức thanh toán" at bounding box center [433, 210] width 61 height 10
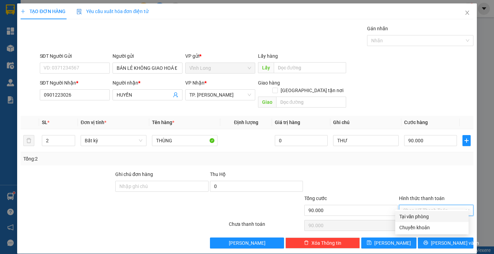
click at [415, 216] on div "Tại văn phòng" at bounding box center [432, 217] width 65 height 8
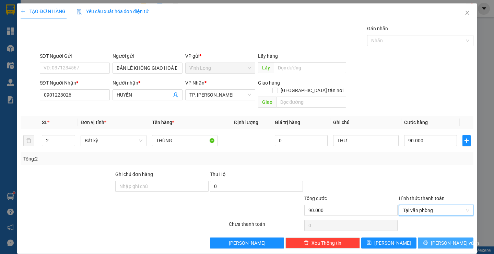
click at [425, 237] on button "[PERSON_NAME] và In" at bounding box center [445, 242] width 55 height 11
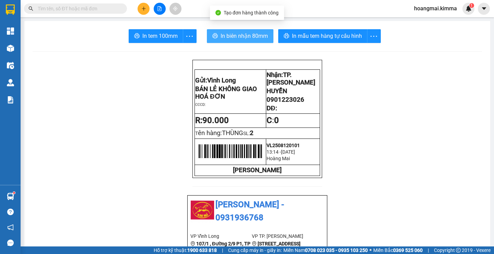
drag, startPoint x: 240, startPoint y: 34, endPoint x: 234, endPoint y: 38, distance: 7.0
click at [239, 35] on span "In biên nhận 80mm" at bounding box center [244, 36] width 47 height 9
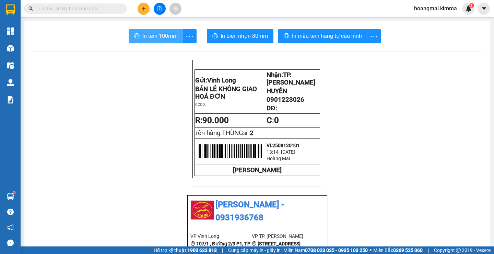
drag, startPoint x: 145, startPoint y: 39, endPoint x: 239, endPoint y: 43, distance: 94.5
click at [145, 39] on span "In tem 100mm" at bounding box center [159, 36] width 35 height 9
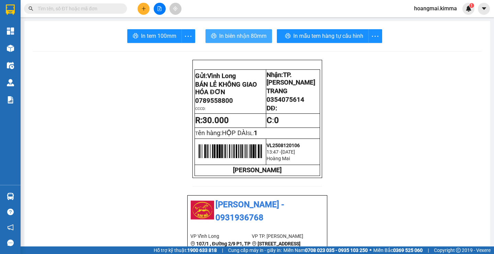
click at [220, 34] on span "In biên nhận 80mm" at bounding box center [242, 36] width 47 height 9
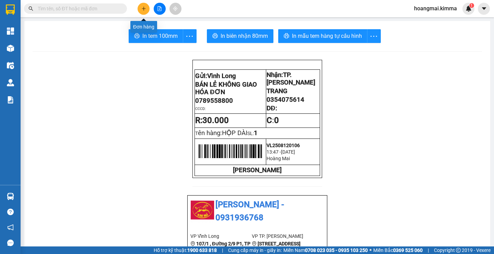
click at [142, 9] on icon "plus" at bounding box center [143, 8] width 5 height 5
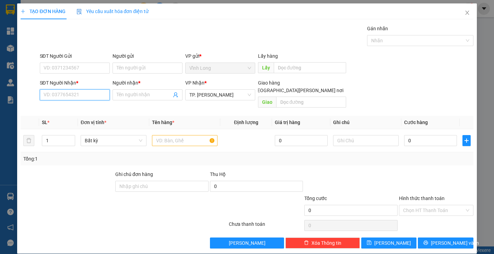
click at [71, 96] on input "SĐT Người Nhận *" at bounding box center [75, 94] width 70 height 11
type input "0932114485"
click at [83, 104] on div "0932114485 - A [PERSON_NAME]" at bounding box center [79, 108] width 80 height 11
type input "A THUỶ"
type input "0932114485"
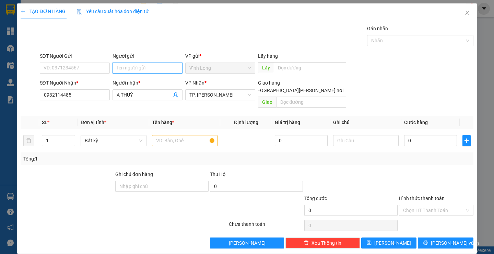
click at [158, 67] on input "Người gửi" at bounding box center [148, 67] width 70 height 11
click at [131, 70] on input "Người gửi" at bounding box center [148, 67] width 70 height 11
type input "BÁN"
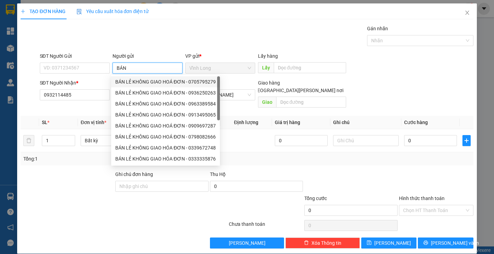
click at [145, 79] on div "BÁN LẺ KHÔNG GIAO HOÁ ĐƠN - 0705795279" at bounding box center [165, 82] width 101 height 8
type input "0705795279"
type input "BÁN LẺ KHÔNG GIAO HOÁ ĐƠN"
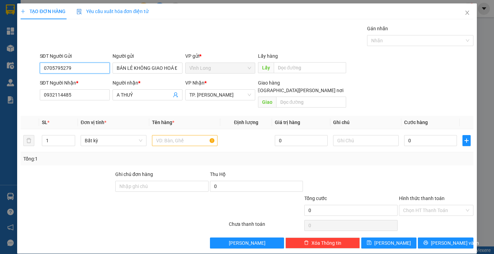
drag, startPoint x: 91, startPoint y: 70, endPoint x: 0, endPoint y: 45, distance: 94.3
click at [0, 45] on div "TẠO ĐƠN HÀNG Yêu cầu xuất [PERSON_NAME] điện tử Transit Pickup Surcharge Ids Tr…" at bounding box center [247, 127] width 494 height 254
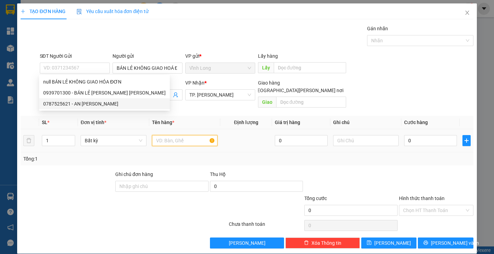
click at [171, 135] on input "text" at bounding box center [185, 140] width 66 height 11
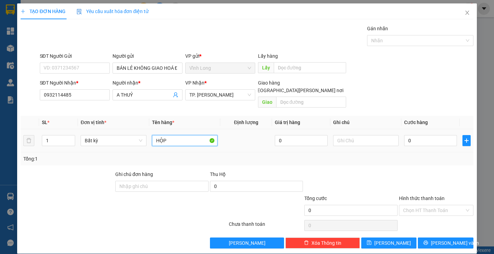
type input "HỘP"
type input "THƯ"
type input "2"
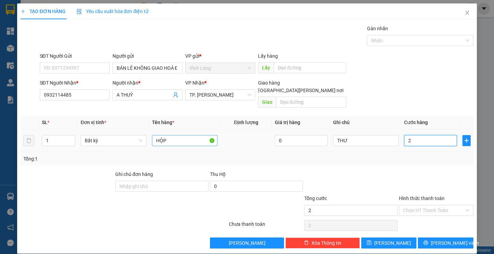
type input "20"
type input "20.000"
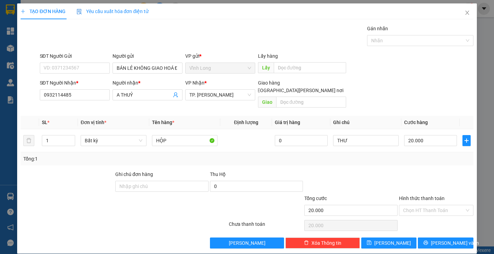
click at [442, 170] on div at bounding box center [437, 182] width 76 height 24
click at [424, 205] on input "Hình thức thanh toán" at bounding box center [433, 210] width 61 height 10
click at [424, 217] on div "Tại văn phòng" at bounding box center [432, 217] width 65 height 8
type input "0"
click at [425, 237] on button "[PERSON_NAME] và In" at bounding box center [445, 242] width 55 height 11
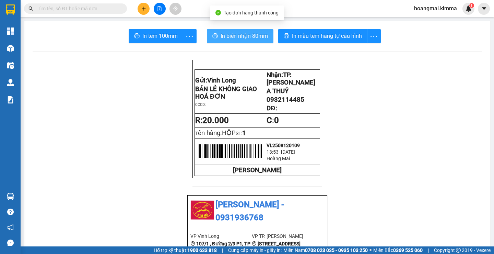
click at [230, 35] on span "In biên nhận 80mm" at bounding box center [244, 36] width 47 height 9
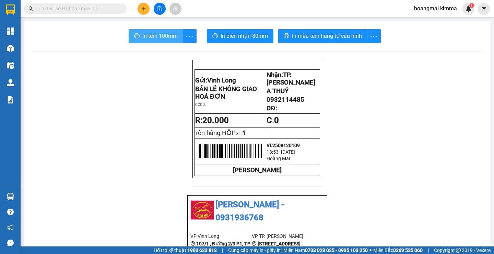
drag, startPoint x: 158, startPoint y: 33, endPoint x: 236, endPoint y: 47, distance: 79.3
click at [159, 33] on span "In tem 100mm" at bounding box center [159, 36] width 35 height 9
click at [103, 12] on input "text" at bounding box center [78, 9] width 81 height 8
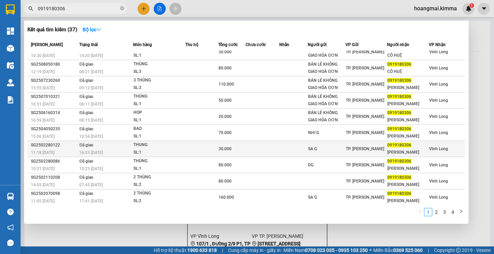
scroll to position [9, 0]
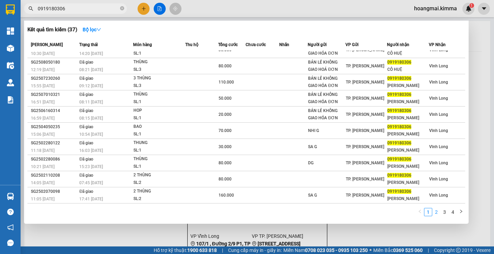
click at [436, 213] on link "2" at bounding box center [437, 212] width 8 height 8
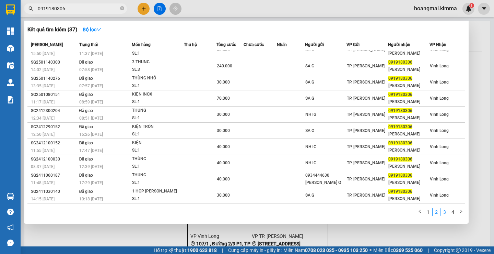
click at [444, 211] on link "3" at bounding box center [445, 212] width 8 height 8
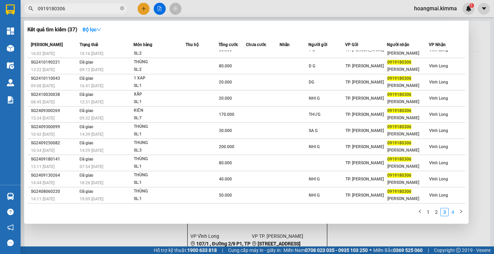
click at [454, 210] on link "4" at bounding box center [453, 212] width 8 height 8
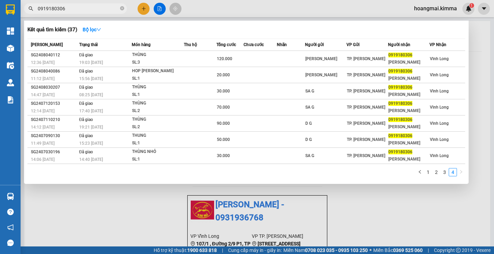
scroll to position [0, 0]
click at [427, 172] on link "1" at bounding box center [429, 172] width 8 height 8
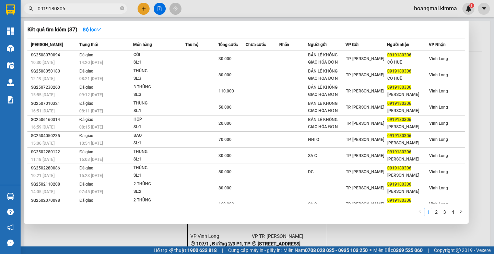
click at [89, 10] on input "0919180306" at bounding box center [78, 9] width 81 height 8
click at [83, 7] on input "0919180306" at bounding box center [78, 9] width 81 height 8
click at [86, 13] on span "0919180306" at bounding box center [75, 8] width 103 height 10
click at [52, 9] on input "0919180306" at bounding box center [78, 9] width 81 height 8
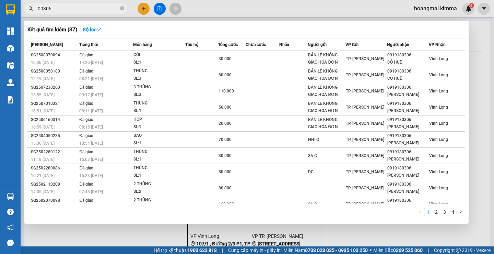
type input "0306"
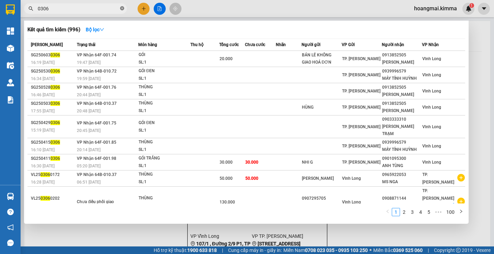
click at [123, 8] on icon "close-circle" at bounding box center [122, 8] width 4 height 4
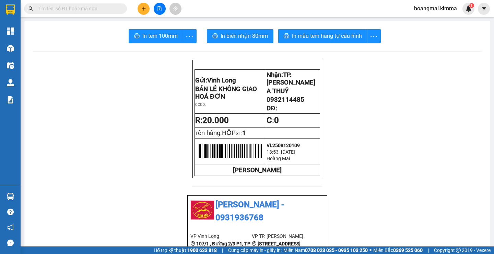
click at [82, 6] on input "text" at bounding box center [78, 9] width 81 height 8
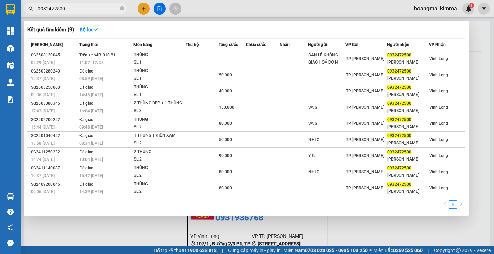
type input "0932472500"
click at [142, 9] on div at bounding box center [247, 127] width 494 height 254
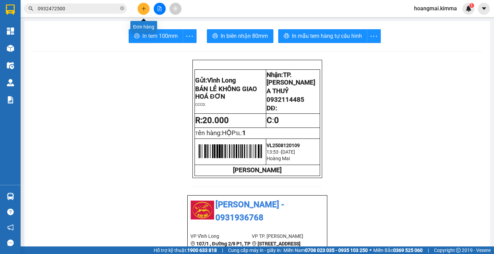
click at [146, 9] on icon "plus" at bounding box center [143, 8] width 5 height 5
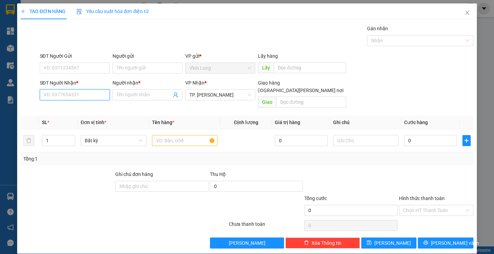
click at [98, 96] on input "SĐT Người Nhận *" at bounding box center [75, 94] width 70 height 11
click at [93, 108] on div "0939560444 - [PERSON_NAME]" at bounding box center [77, 109] width 68 height 8
type input "0939560444"
type input "ANH NHỰT"
type input "0939560444"
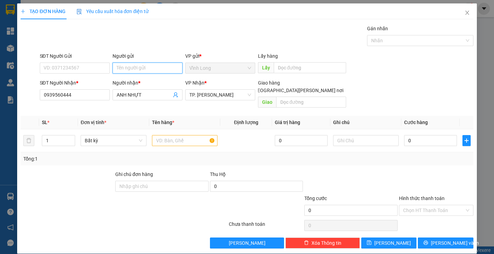
click at [150, 66] on input "Người gửi" at bounding box center [148, 67] width 70 height 11
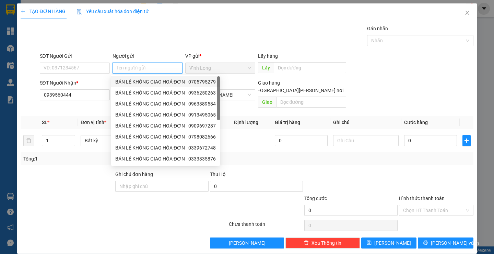
click at [153, 78] on div "BÁN LẺ KHÔNG GIAO HOÁ ĐƠN - 0705795279" at bounding box center [165, 82] width 101 height 8
type input "0705795279"
type input "BÁN LẺ KHÔNG GIAO HOÁ ĐƠN"
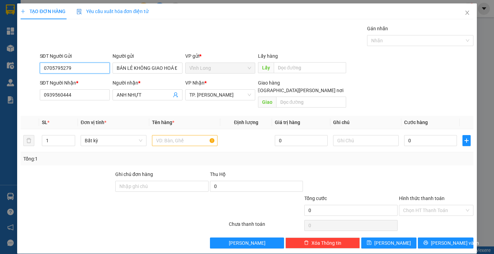
drag, startPoint x: 76, startPoint y: 67, endPoint x: 0, endPoint y: 67, distance: 75.9
click at [0, 67] on div "TẠO ĐƠN HÀNG Yêu cầu xuất [PERSON_NAME] điện tử Transit Pickup Surcharge Ids Tr…" at bounding box center [247, 127] width 494 height 254
click at [80, 78] on div "null BÁN LẺ KHÔNG GIAO HÓA ĐƠN" at bounding box center [82, 82] width 78 height 8
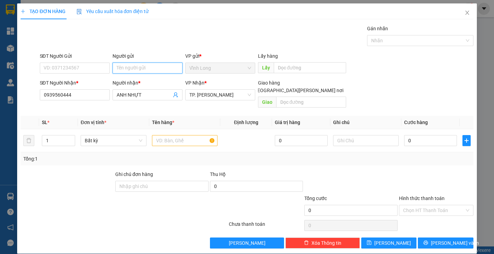
click at [136, 72] on input "Người gửi" at bounding box center [148, 67] width 70 height 11
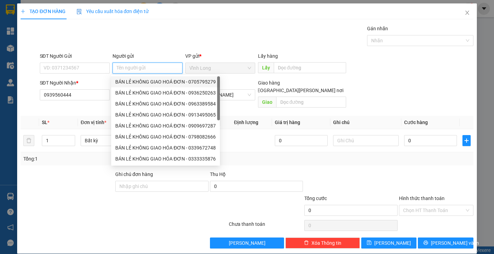
click at [139, 81] on div "BÁN LẺ KHÔNG GIAO HOÁ ĐƠN - 0705795279" at bounding box center [165, 82] width 101 height 8
type input "0705795279"
type input "BÁN LẺ KHÔNG GIAO HOÁ ĐƠN"
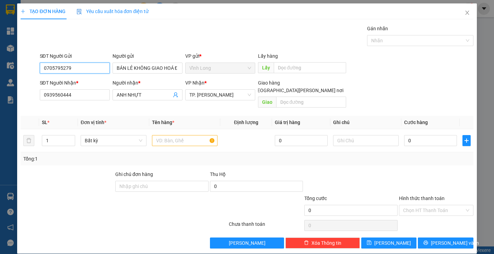
drag, startPoint x: 91, startPoint y: 65, endPoint x: 0, endPoint y: 66, distance: 91.3
click at [0, 66] on div "TẠO ĐƠN HÀNG Yêu cầu xuất [PERSON_NAME] điện tử Transit Pickup Surcharge Ids Tr…" at bounding box center [247, 127] width 494 height 254
click at [189, 135] on input "text" at bounding box center [185, 140] width 66 height 11
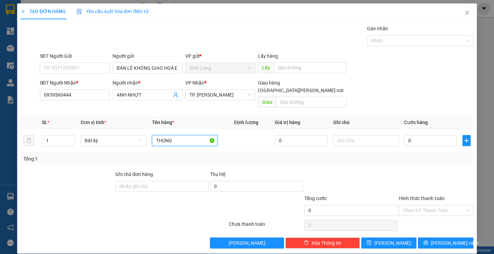
type input "THÙNG"
type input "THƯ"
type input "4"
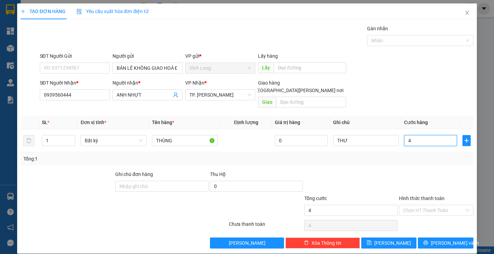
type input "40"
type input "40.000"
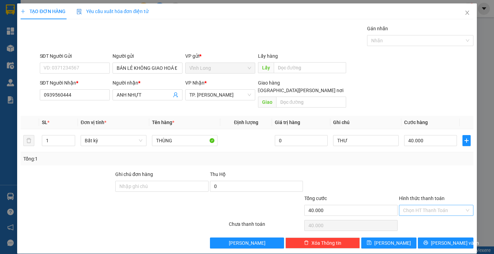
click at [425, 205] on input "Hình thức thanh toán" at bounding box center [433, 210] width 61 height 10
click at [424, 215] on div "Tại văn phòng" at bounding box center [432, 217] width 65 height 8
type input "0"
click at [423, 237] on button "[PERSON_NAME] và In" at bounding box center [445, 242] width 55 height 11
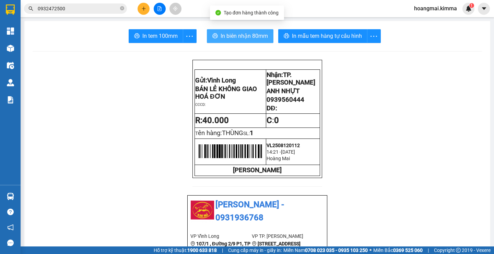
click at [221, 40] on span "In biên nhận 80mm" at bounding box center [244, 36] width 47 height 9
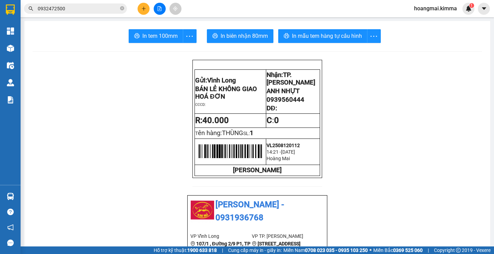
click at [160, 38] on span "In tem 100mm" at bounding box center [159, 36] width 35 height 9
click at [144, 10] on icon "plus" at bounding box center [143, 8] width 5 height 5
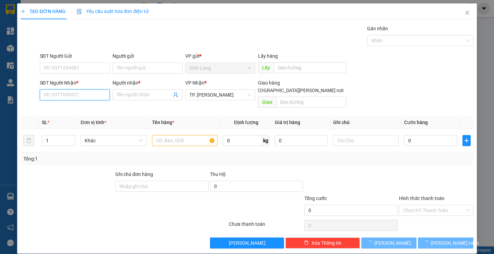
click at [78, 95] on input "SĐT Người Nhận *" at bounding box center [75, 94] width 70 height 11
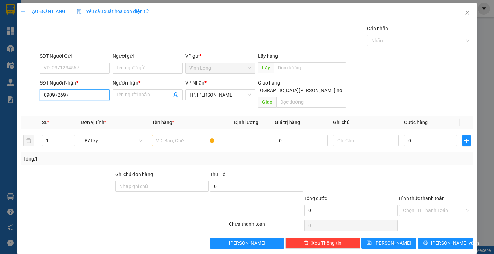
type input "0909726970"
click at [85, 107] on div "0909726970 - [PERSON_NAME]" at bounding box center [77, 109] width 68 height 8
type input "CHÍ NGUYÊN"
type input "0909726970"
click at [131, 69] on input "Người gửi" at bounding box center [148, 67] width 70 height 11
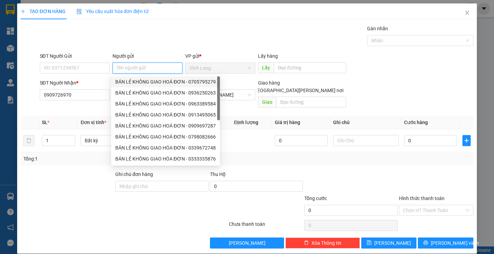
drag, startPoint x: 158, startPoint y: 83, endPoint x: 115, endPoint y: 77, distance: 43.3
click at [157, 82] on div "BÁN LẺ KHÔNG GIAO HOÁ ĐƠN - 0705795279" at bounding box center [165, 82] width 101 height 8
type input "0705795279"
type input "BÁN LẺ KHÔNG GIAO HOÁ ĐƠN"
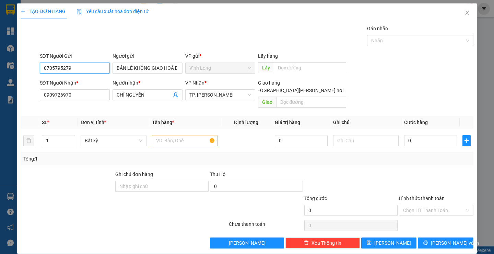
drag, startPoint x: 97, startPoint y: 67, endPoint x: 0, endPoint y: 72, distance: 97.3
click at [0, 72] on div "TẠO ĐƠN HÀNG Yêu cầu xuất [PERSON_NAME] điện tử Transit Pickup Surcharge Ids Tr…" at bounding box center [247, 127] width 494 height 254
click at [173, 137] on input "text" at bounding box center [185, 140] width 66 height 11
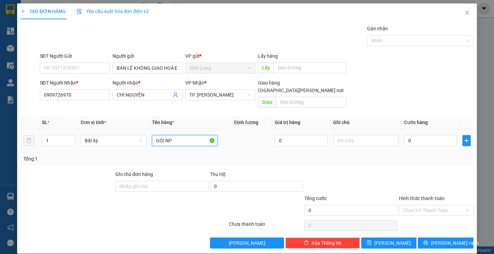
type input "GÓI NP"
type input "THƯ"
type input "4"
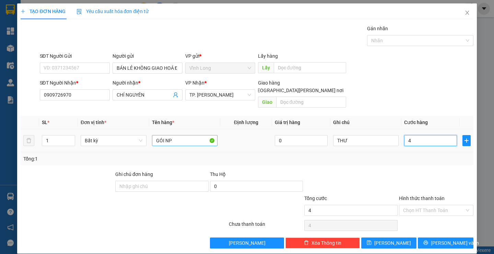
type input "40"
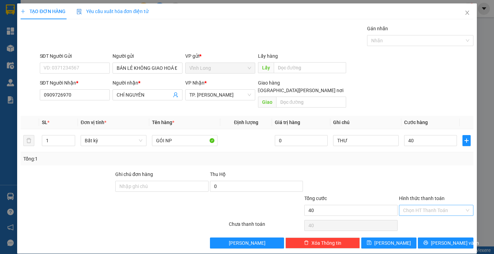
type input "40.000"
drag, startPoint x: 436, startPoint y: 203, endPoint x: 432, endPoint y: 210, distance: 7.5
click at [435, 205] on input "Hình thức thanh toán" at bounding box center [433, 210] width 61 height 10
click at [426, 216] on div "Tại văn phòng" at bounding box center [432, 217] width 65 height 8
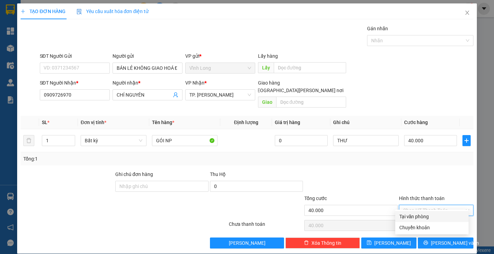
type input "0"
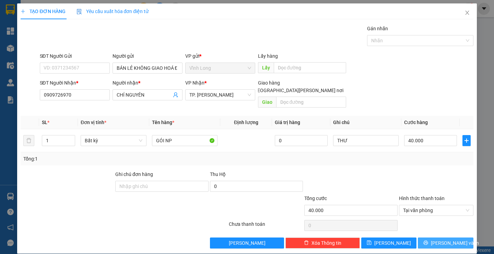
click at [434, 237] on button "[PERSON_NAME] và In" at bounding box center [445, 242] width 55 height 11
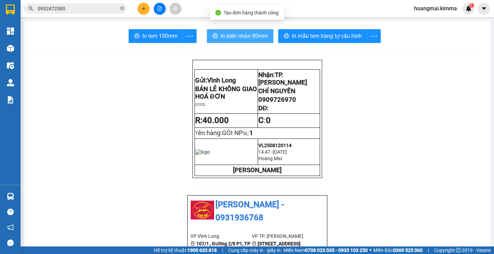
drag, startPoint x: 247, startPoint y: 38, endPoint x: 234, endPoint y: 39, distance: 12.8
click at [246, 38] on span "In biên nhận 80mm" at bounding box center [244, 36] width 47 height 9
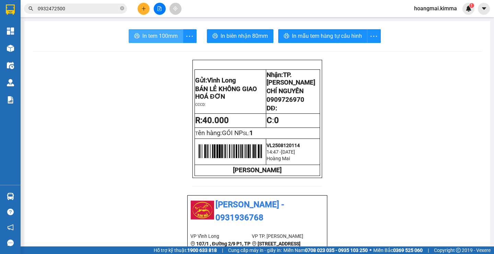
click at [168, 42] on button "In tem 100mm" at bounding box center [156, 36] width 55 height 14
click at [144, 14] on button at bounding box center [144, 9] width 12 height 12
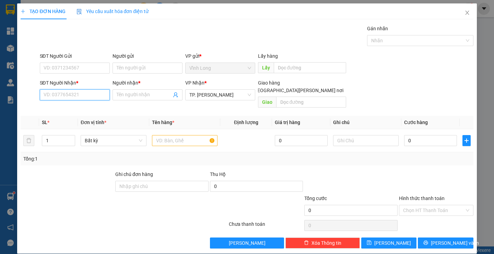
click at [88, 93] on input "SĐT Người Nhận *" at bounding box center [75, 94] width 70 height 11
click at [174, 136] on input "text" at bounding box center [185, 140] width 66 height 11
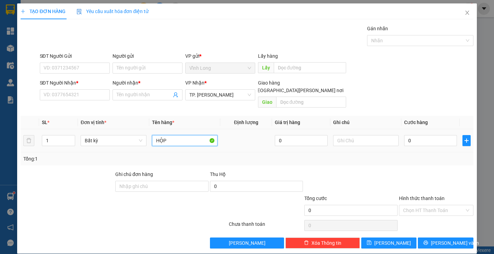
type input "HỘP"
type input "THƯ"
type input "2"
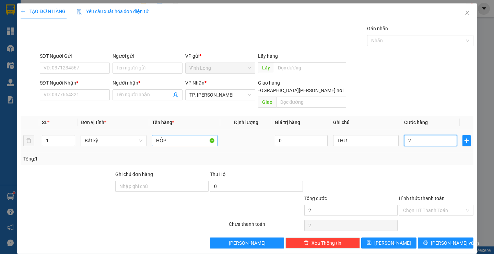
type input "20"
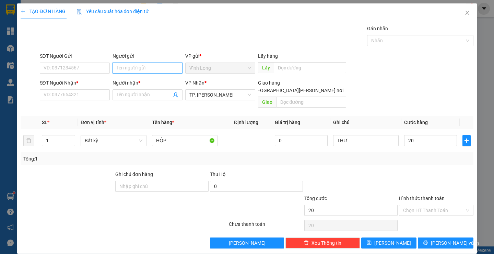
type input "20.000"
click at [134, 70] on input "Người gửi" at bounding box center [148, 67] width 70 height 11
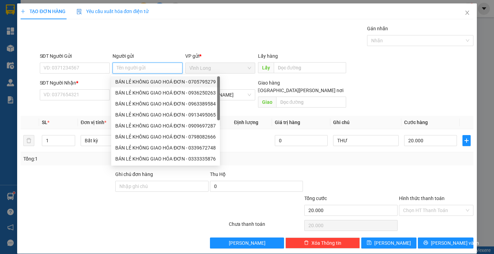
click at [142, 80] on div "BÁN LẺ KHÔNG GIAO HOÁ ĐƠN - 0705795279" at bounding box center [165, 82] width 101 height 8
type input "0705795279"
type input "BÁN LẺ KHÔNG GIAO HOÁ ĐƠN"
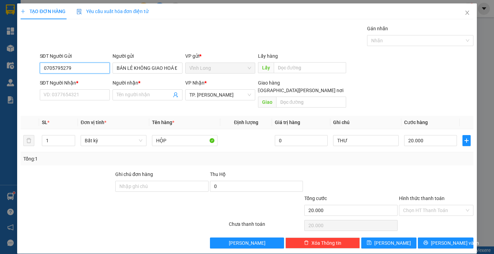
drag, startPoint x: 92, startPoint y: 68, endPoint x: 38, endPoint y: 69, distance: 54.3
click at [92, 68] on input "0705795279" at bounding box center [75, 67] width 70 height 11
drag, startPoint x: 82, startPoint y: 69, endPoint x: 73, endPoint y: 69, distance: 8.2
click at [75, 69] on input "0705795279" at bounding box center [75, 67] width 70 height 11
click at [73, 69] on input "0705795279" at bounding box center [75, 67] width 70 height 11
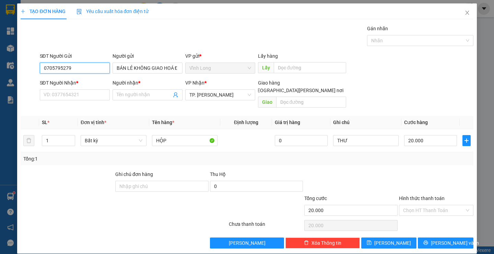
click at [73, 69] on input "0705795279" at bounding box center [75, 67] width 70 height 11
click at [71, 95] on input "SĐT Người Nhận *" at bounding box center [75, 94] width 70 height 11
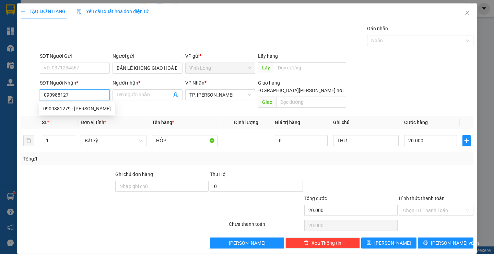
type input "0909881279"
click at [81, 107] on div "0909881279 - [PERSON_NAME]" at bounding box center [77, 109] width 68 height 8
type input "MAI ANH"
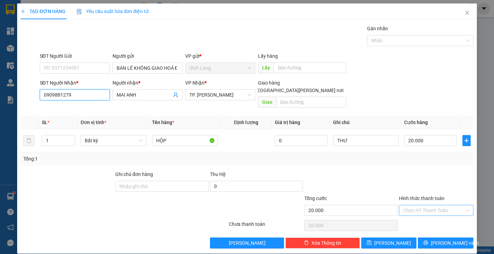
type input "0909881279"
click at [430, 205] on input "Hình thức thanh toán" at bounding box center [433, 210] width 61 height 10
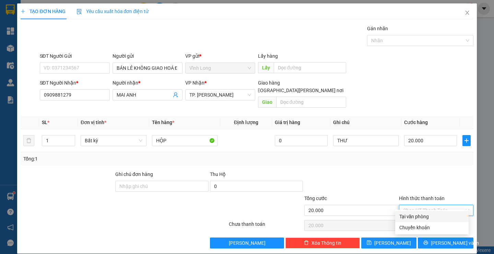
click at [426, 212] on div "Tại văn phòng" at bounding box center [432, 216] width 73 height 11
type input "0"
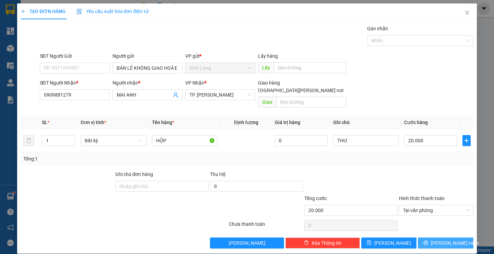
click at [423, 237] on button "[PERSON_NAME] và In" at bounding box center [445, 242] width 55 height 11
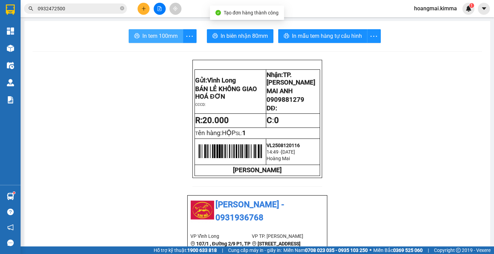
click at [150, 37] on span "In tem 100mm" at bounding box center [159, 36] width 35 height 9
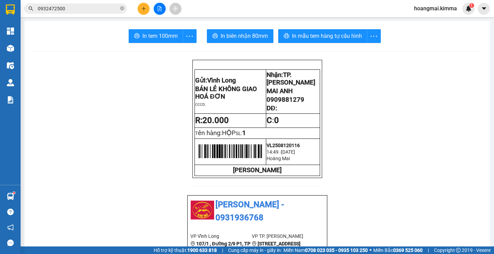
click at [140, 8] on button at bounding box center [144, 9] width 12 height 12
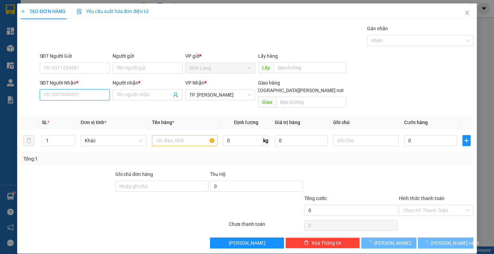
click at [84, 94] on input "SĐT Người Nhận *" at bounding box center [75, 94] width 70 height 11
type input "0779666740"
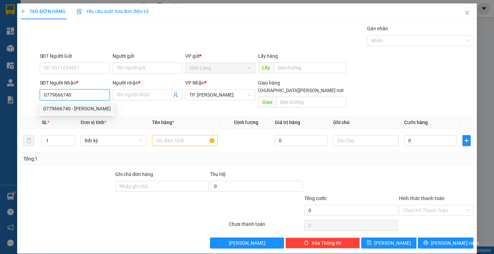
drag, startPoint x: 79, startPoint y: 109, endPoint x: 138, endPoint y: 75, distance: 68.1
click at [79, 109] on div "0779666740 - [PERSON_NAME]" at bounding box center [77, 109] width 68 height 8
type input "HIẾU"
type input "0779666740"
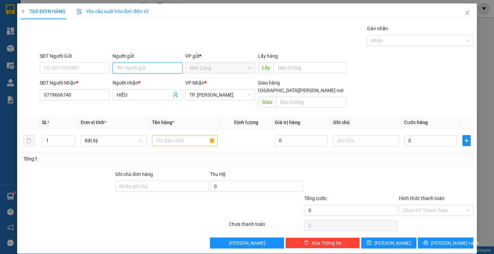
click at [142, 69] on input "Người gửi" at bounding box center [148, 67] width 70 height 11
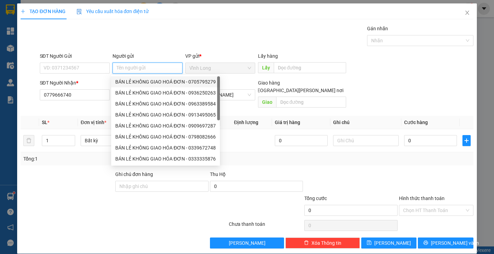
click at [148, 80] on div "BÁN LẺ KHÔNG GIAO HOÁ ĐƠN - 0705795279" at bounding box center [165, 82] width 101 height 8
type input "0705795279"
type input "BÁN LẺ KHÔNG GIAO HOÁ ĐƠN"
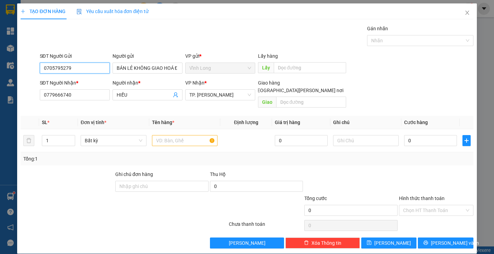
drag, startPoint x: 90, startPoint y: 65, endPoint x: 0, endPoint y: 83, distance: 92.2
click at [0, 83] on div "TẠO ĐƠN HÀNG Yêu cầu xuất [PERSON_NAME] điện tử Transit Pickup Surcharge Ids Tr…" at bounding box center [247, 127] width 494 height 254
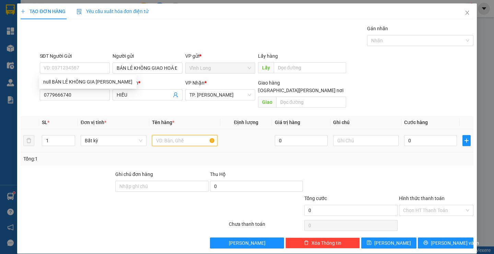
click at [183, 135] on input "text" at bounding box center [185, 140] width 66 height 11
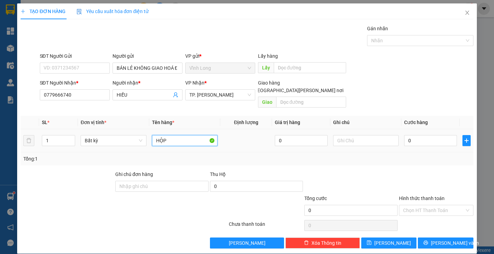
type input "HỘP"
type input "THƯ"
type input "2"
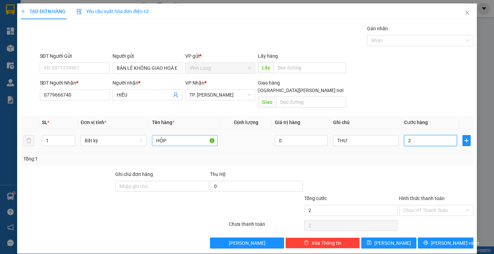
type input "20"
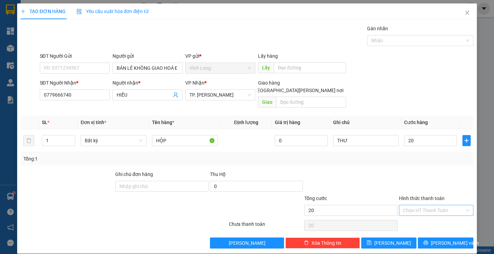
type input "20.000"
click at [431, 206] on input "Hình thức thanh toán" at bounding box center [433, 210] width 61 height 10
click at [426, 215] on div "Tại văn phòng" at bounding box center [432, 217] width 65 height 8
type input "0"
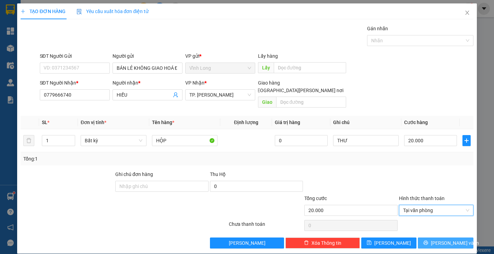
click at [426, 237] on button "[PERSON_NAME] và In" at bounding box center [445, 242] width 55 height 11
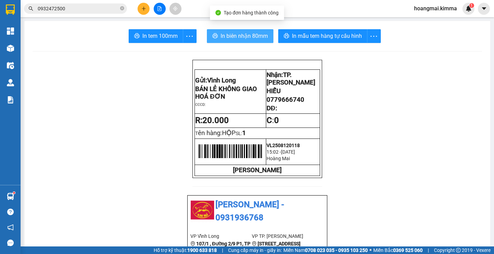
drag, startPoint x: 231, startPoint y: 34, endPoint x: 225, endPoint y: 44, distance: 12.5
click at [232, 35] on span "In biên nhận 80mm" at bounding box center [244, 36] width 47 height 9
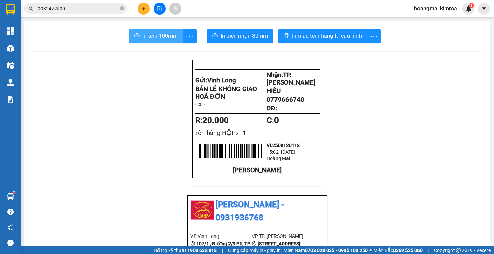
click at [147, 32] on span "In tem 100mm" at bounding box center [159, 36] width 35 height 9
click at [144, 6] on button at bounding box center [144, 9] width 12 height 12
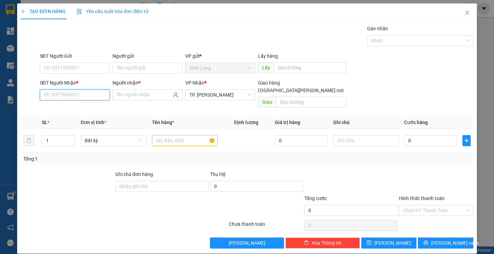
click at [73, 93] on input "SĐT Người Nhận *" at bounding box center [75, 94] width 70 height 11
type input "0814090909"
click at [76, 107] on div "0814090909 - LUÂN" at bounding box center [73, 109] width 61 height 8
type input "LUÂN"
type input "0814090909"
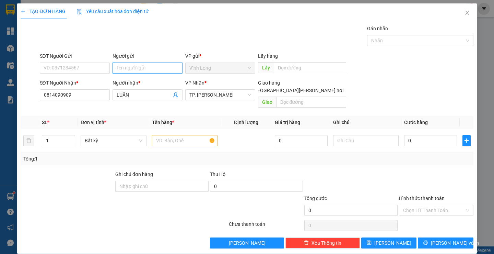
click at [149, 68] on input "Người gửi" at bounding box center [148, 67] width 70 height 11
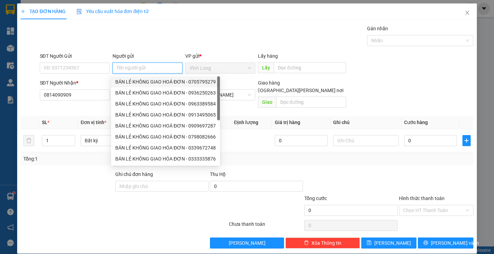
click at [150, 79] on div "BÁN LẺ KHÔNG GIAO HOÁ ĐƠN - 0705795279" at bounding box center [165, 82] width 101 height 8
type input "0705795279"
type input "BÁN LẺ KHÔNG GIAO HOÁ ĐƠN"
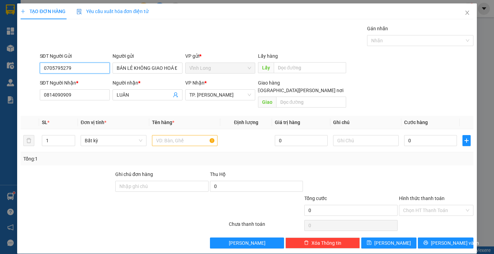
drag, startPoint x: 73, startPoint y: 67, endPoint x: 0, endPoint y: 70, distance: 73.5
click at [0, 70] on div "TẠO ĐƠN HÀNG Yêu cầu xuất [PERSON_NAME] điện tử Transit Pickup Surcharge Ids Tr…" at bounding box center [247, 127] width 494 height 254
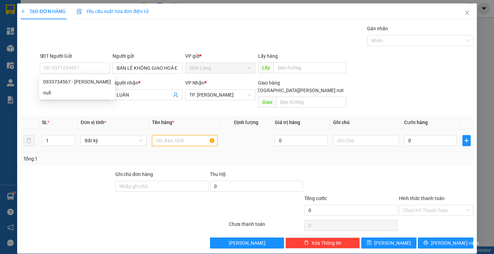
click at [169, 135] on input "text" at bounding box center [185, 140] width 66 height 11
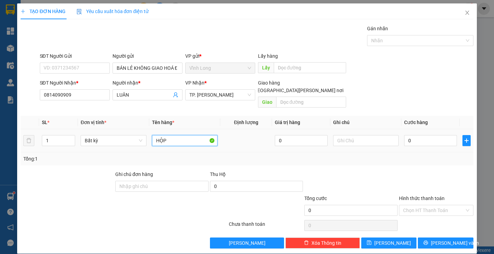
type input "HỘP"
type input "THƯ"
type input "2"
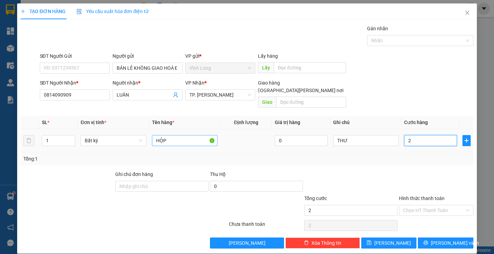
type input "20"
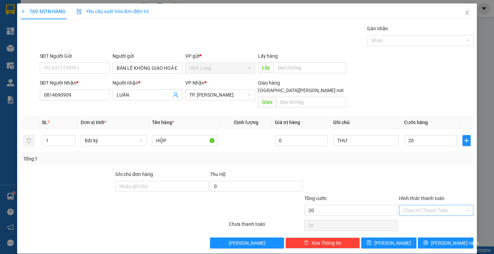
type input "20.000"
click at [420, 205] on input "Hình thức thanh toán" at bounding box center [433, 210] width 61 height 10
click at [412, 217] on div "Tại văn phòng" at bounding box center [432, 217] width 65 height 8
type input "0"
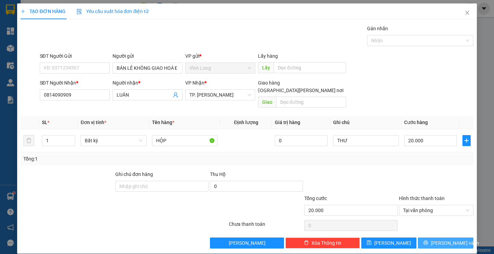
click at [429, 240] on icon "printer" at bounding box center [426, 242] width 4 height 4
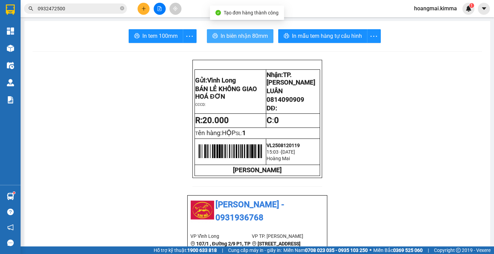
click at [227, 36] on span "In biên nhận 80mm" at bounding box center [244, 36] width 47 height 9
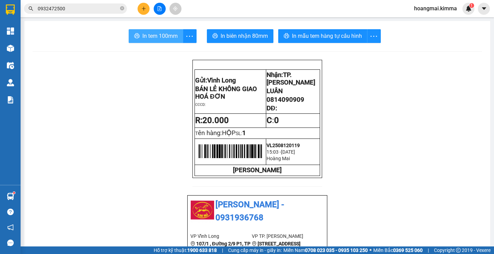
click at [149, 38] on span "In tem 100mm" at bounding box center [159, 36] width 35 height 9
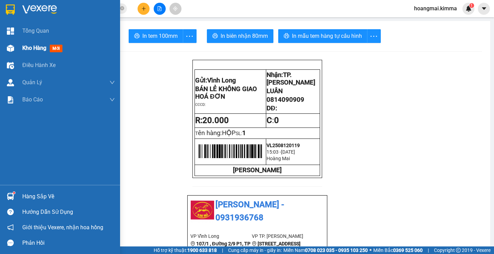
click at [33, 55] on div "Kho hàng mới" at bounding box center [68, 47] width 93 height 17
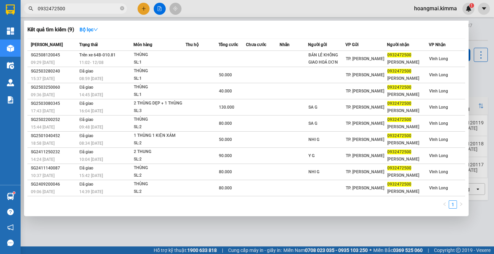
click at [80, 6] on input "0932472500" at bounding box center [78, 9] width 81 height 8
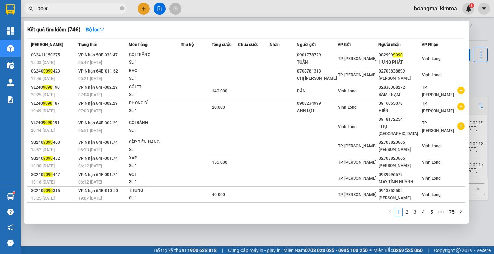
click at [77, 5] on input "9090" at bounding box center [78, 9] width 81 height 8
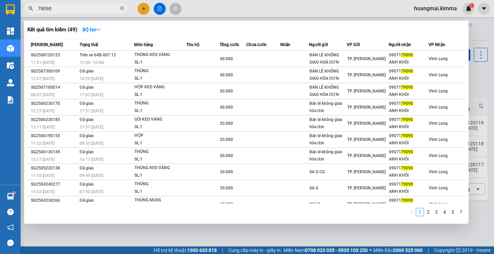
type input "79090"
